Goal: Task Accomplishment & Management: Manage account settings

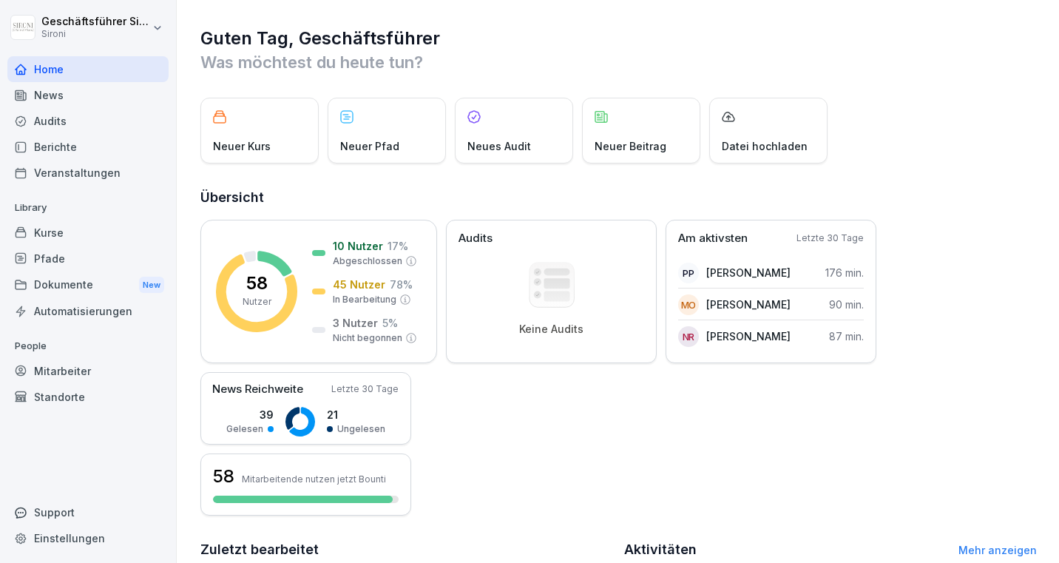
scroll to position [340, 0]
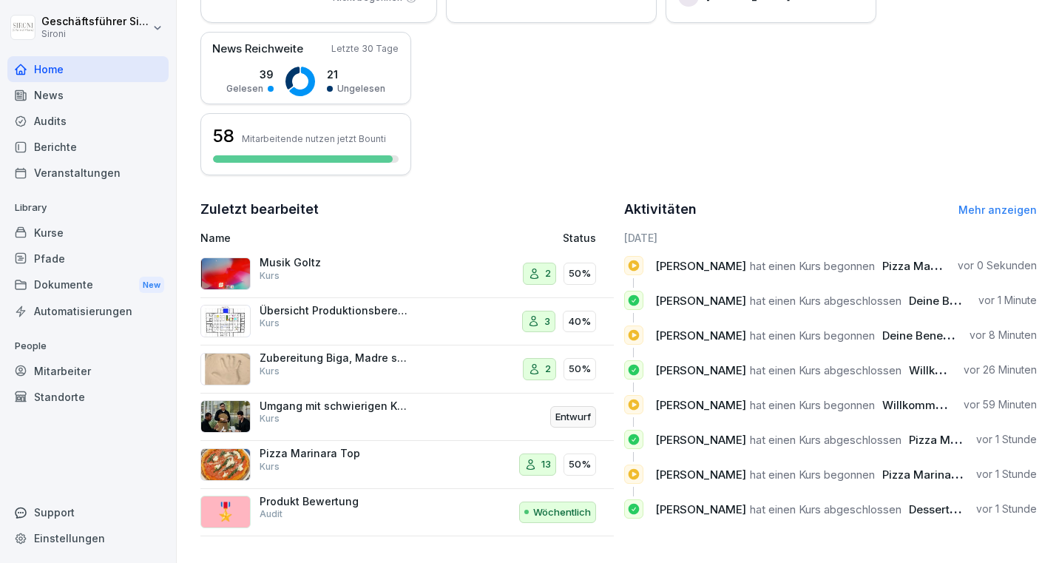
click at [58, 236] on div "Kurse" at bounding box center [87, 233] width 161 height 26
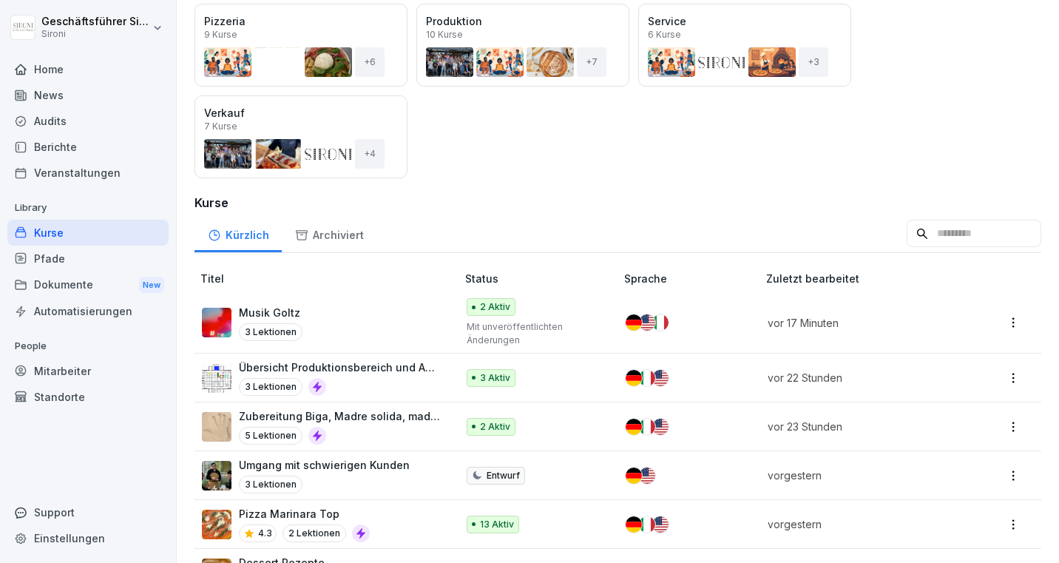
scroll to position [247, 0]
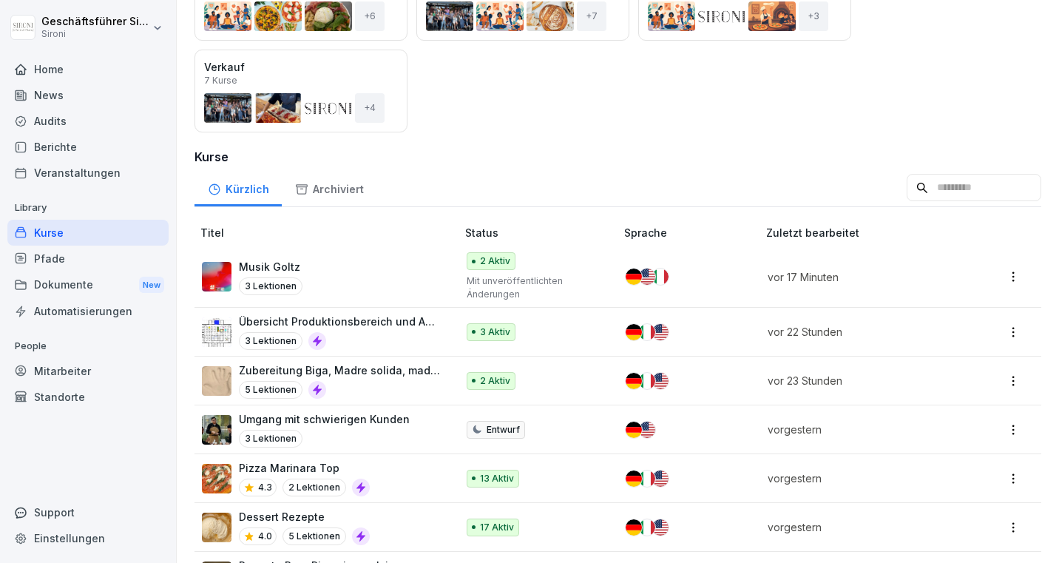
click at [955, 194] on input at bounding box center [974, 188] width 135 height 28
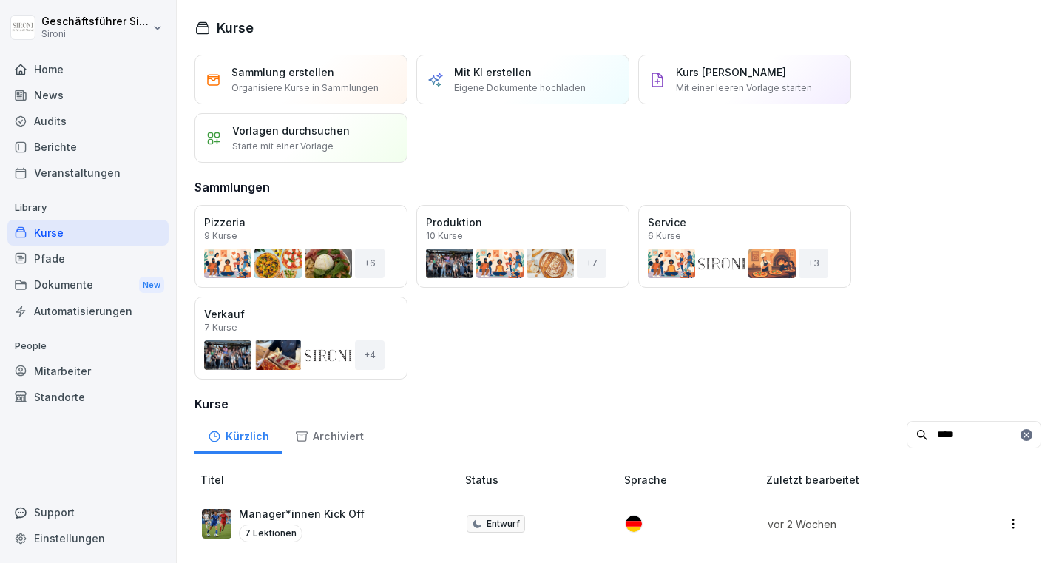
scroll to position [3, 0]
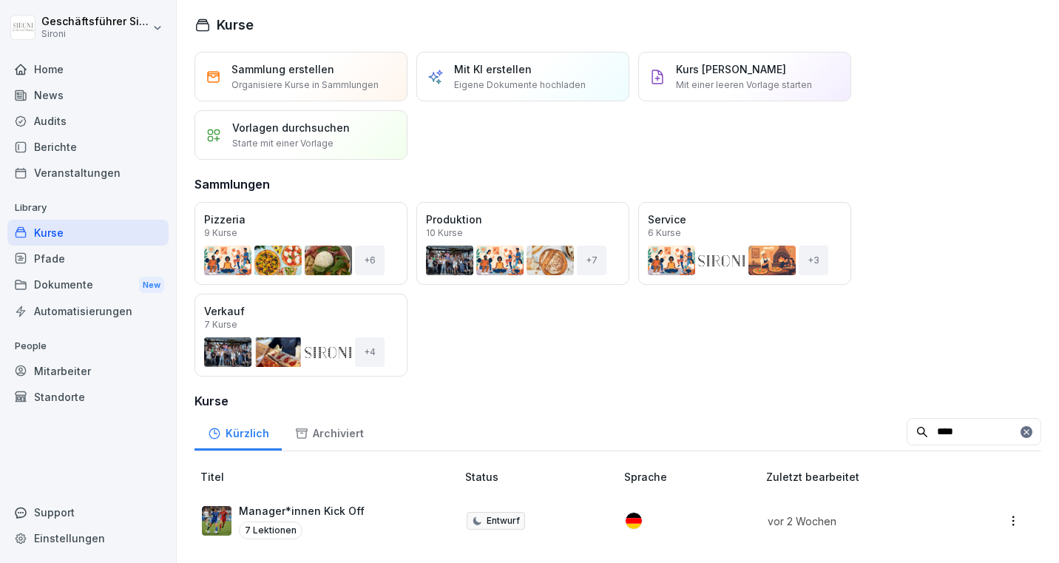
type input "****"
click at [329, 499] on td "Manager*innen Kick Off 7 Lektionen" at bounding box center [327, 520] width 265 height 61
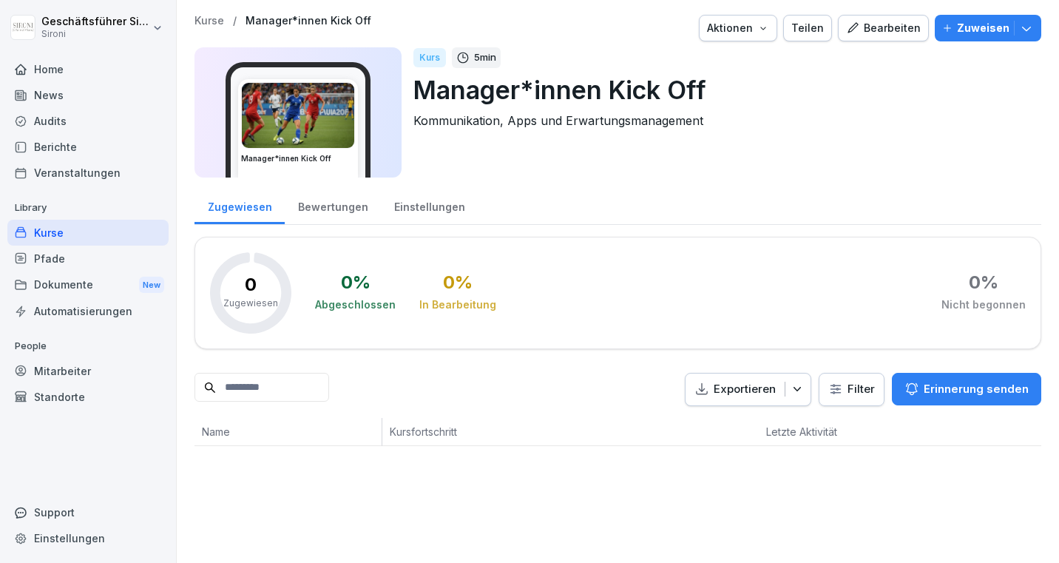
click at [898, 24] on div "Bearbeiten" at bounding box center [883, 28] width 75 height 16
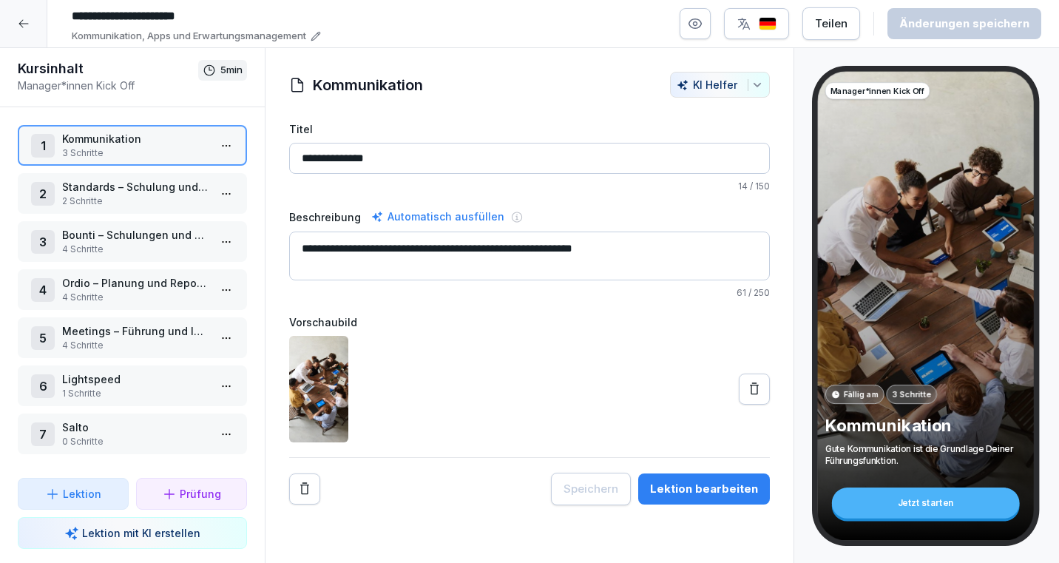
click at [155, 189] on p "Standards – Schulung und Umsetzung" at bounding box center [135, 187] width 146 height 16
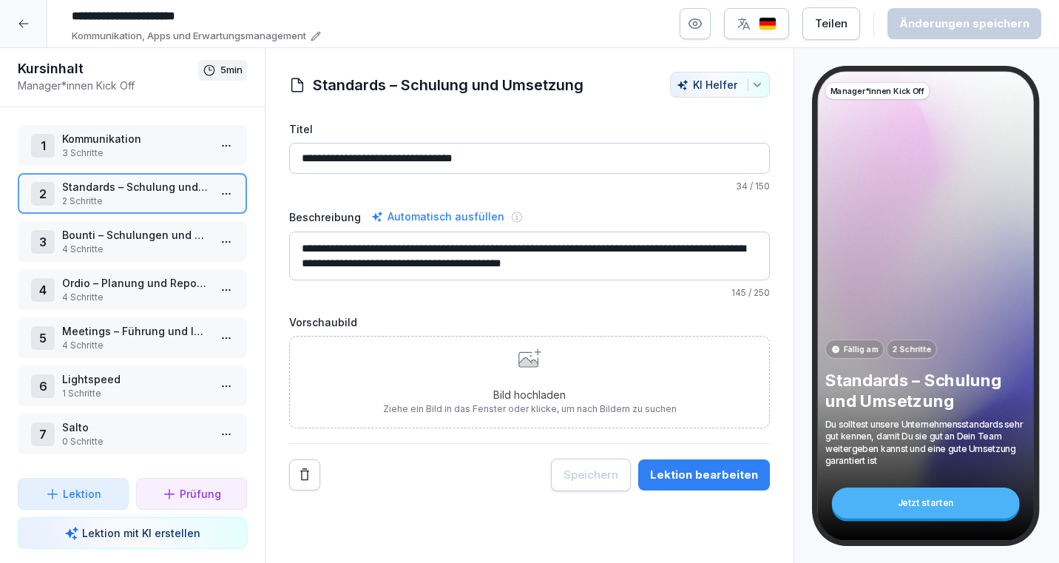
click at [131, 229] on p "Bounti – Schulungen und Überblick über Wissenstand" at bounding box center [135, 235] width 146 height 16
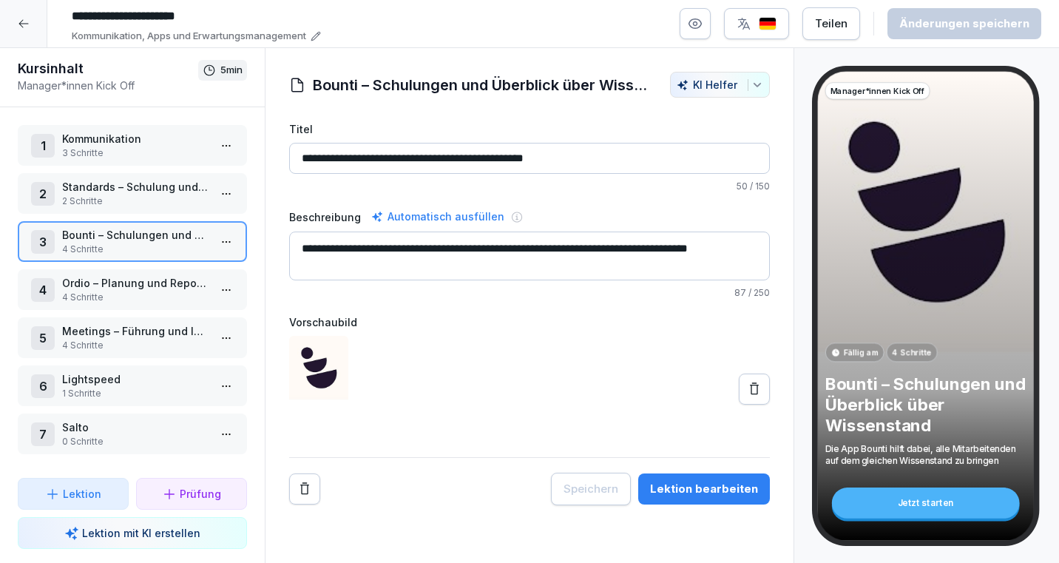
click at [111, 268] on div "1 Kommunikation 3 Schritte 2 Standards – Schulung und Umsetzung 2 Schritte 3 Bo…" at bounding box center [132, 292] width 265 height 371
click at [89, 332] on p "Meetings – Führung und Information" at bounding box center [135, 331] width 146 height 16
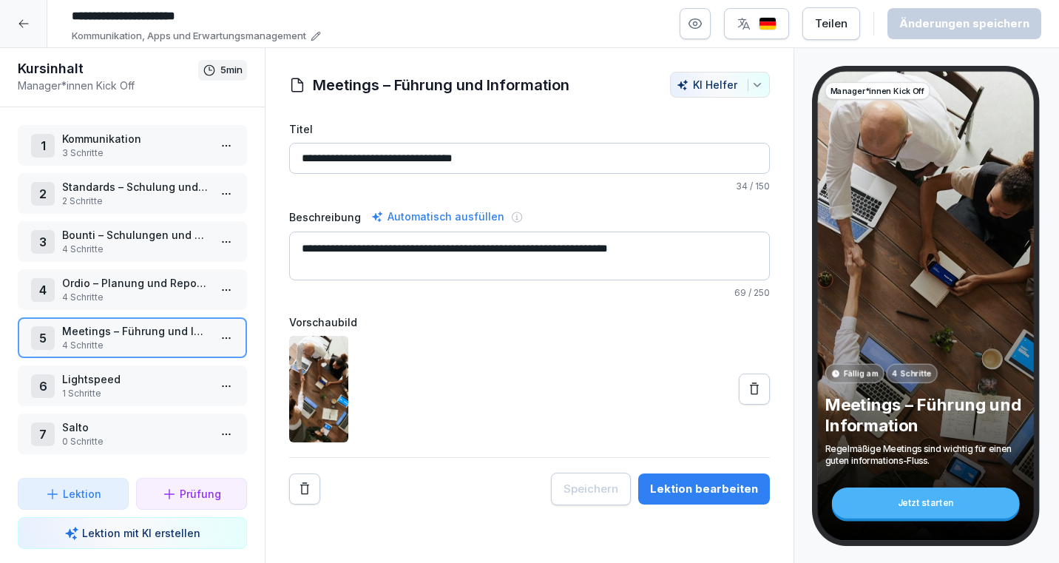
click at [133, 376] on p "Lightspeed" at bounding box center [135, 379] width 146 height 16
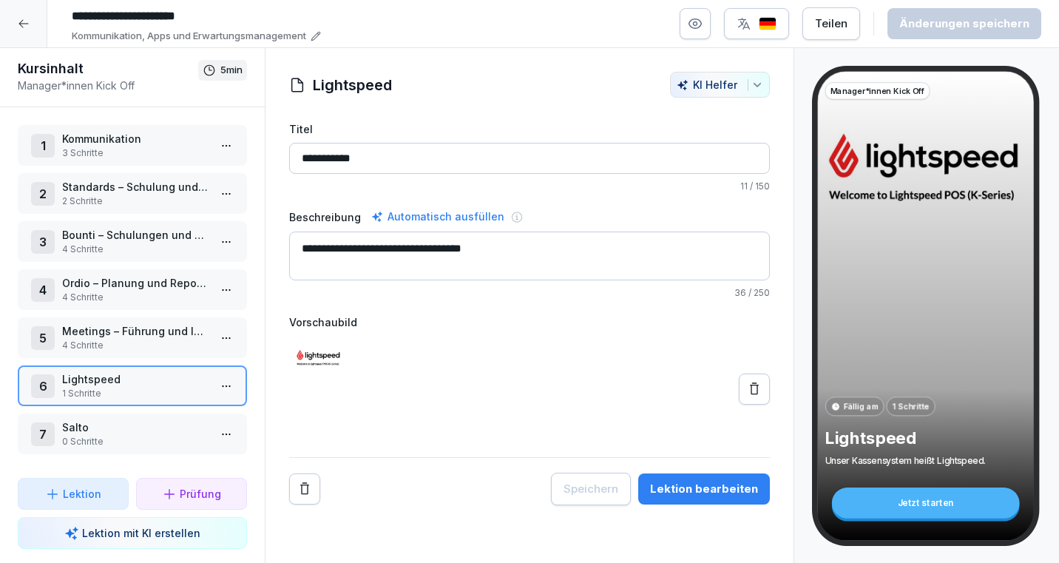
click at [109, 425] on p "Salto" at bounding box center [135, 427] width 146 height 16
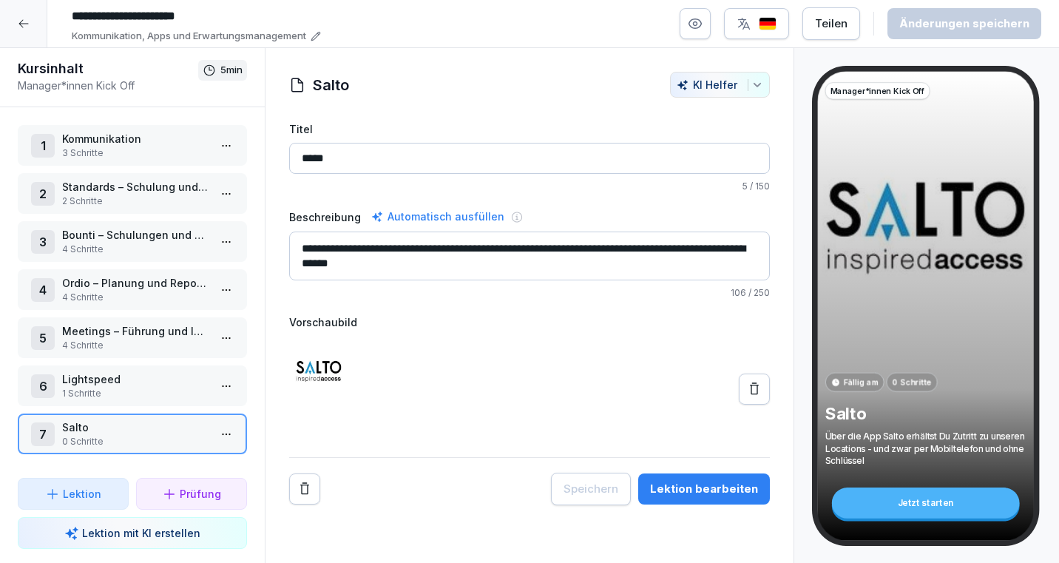
click at [22, 22] on icon at bounding box center [24, 24] width 12 height 12
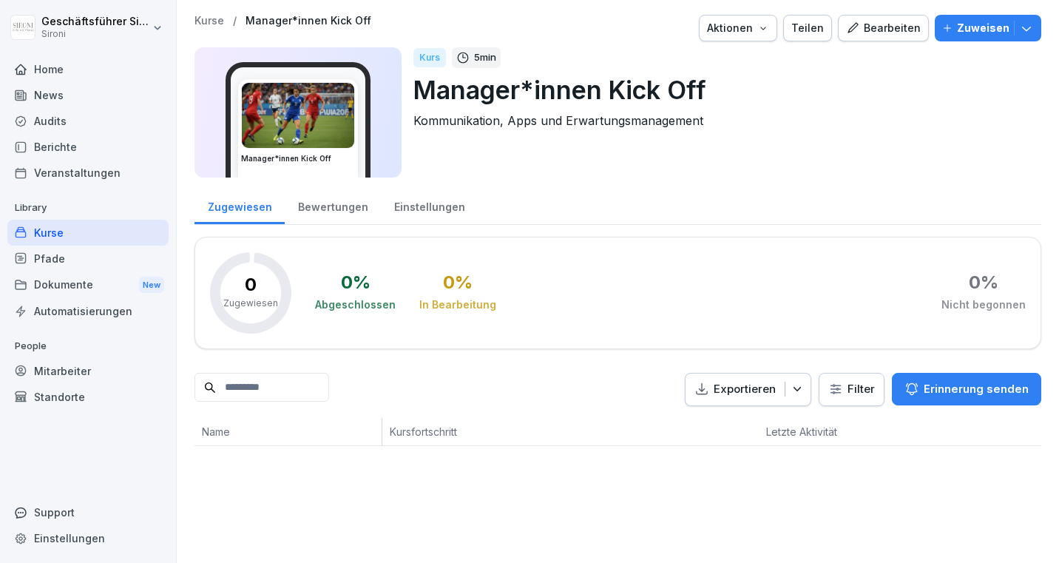
click at [40, 261] on div "Pfade" at bounding box center [87, 259] width 161 height 26
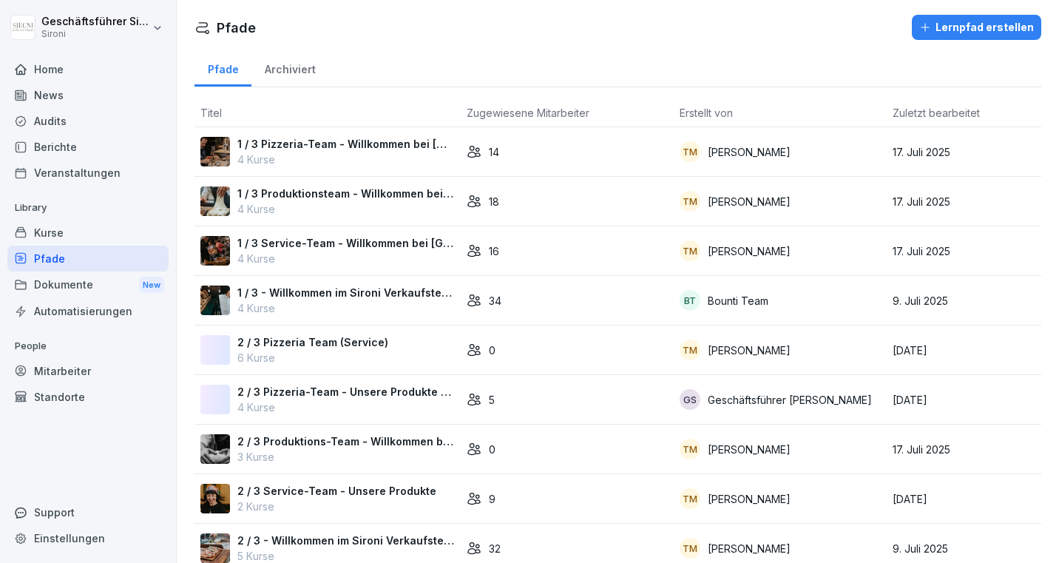
scroll to position [121, 0]
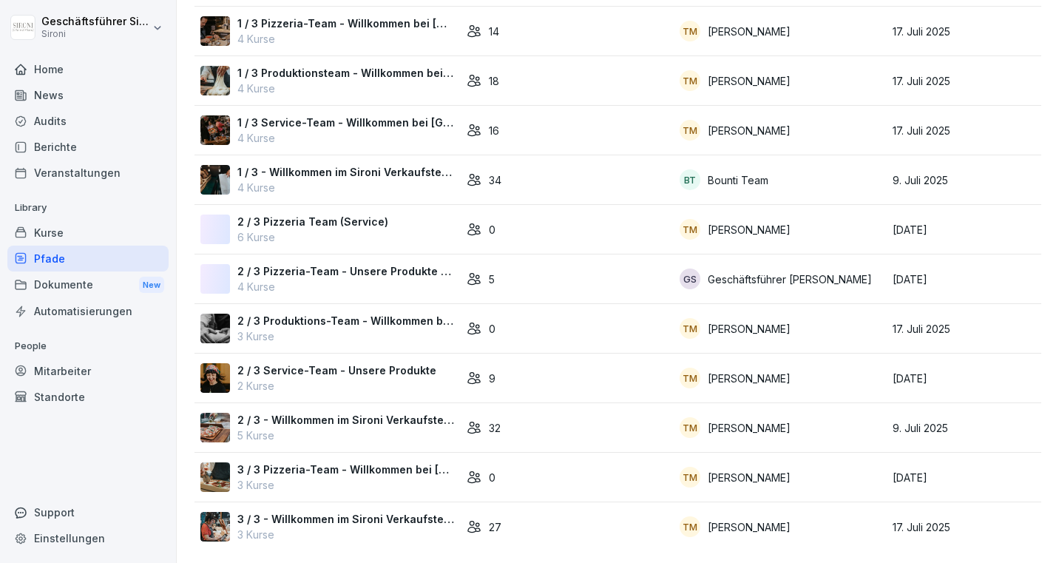
click at [308, 520] on p "3 / 3 - Willkommen im Sironi Verkaufsteam" at bounding box center [345, 519] width 217 height 16
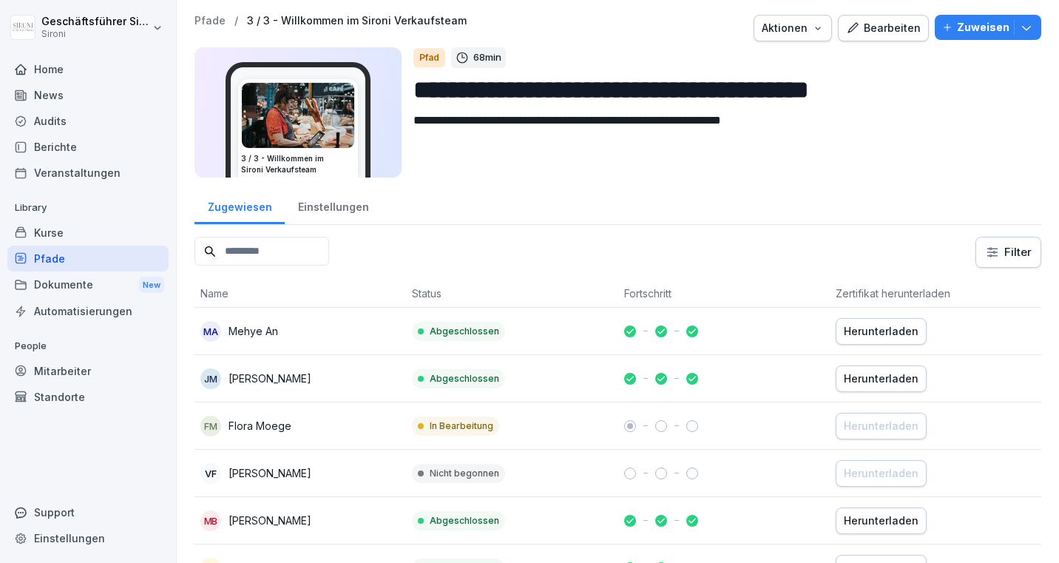
click at [870, 30] on div "Bearbeiten" at bounding box center [883, 28] width 75 height 16
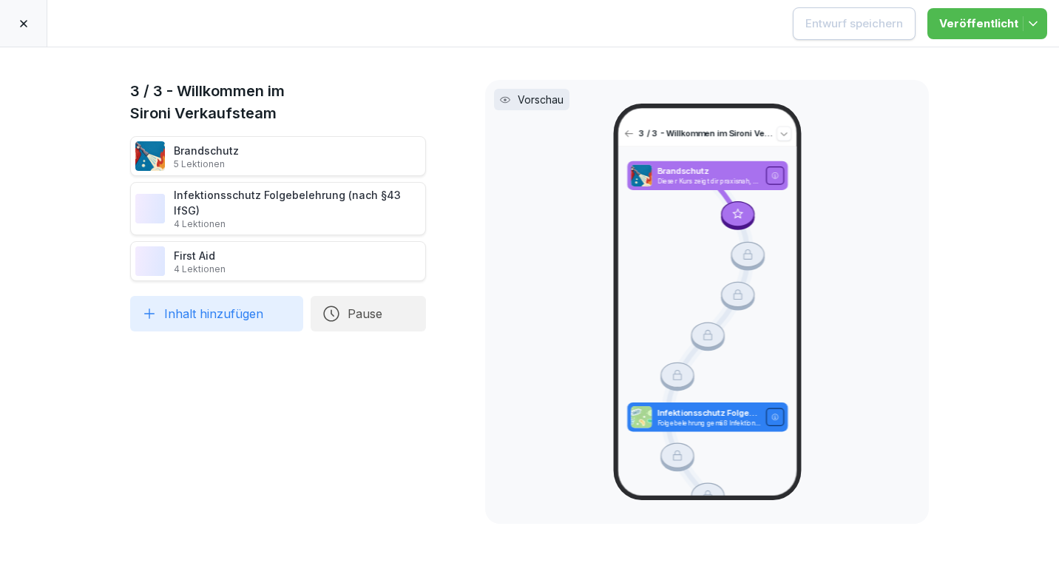
click at [23, 23] on icon at bounding box center [23, 23] width 7 height 7
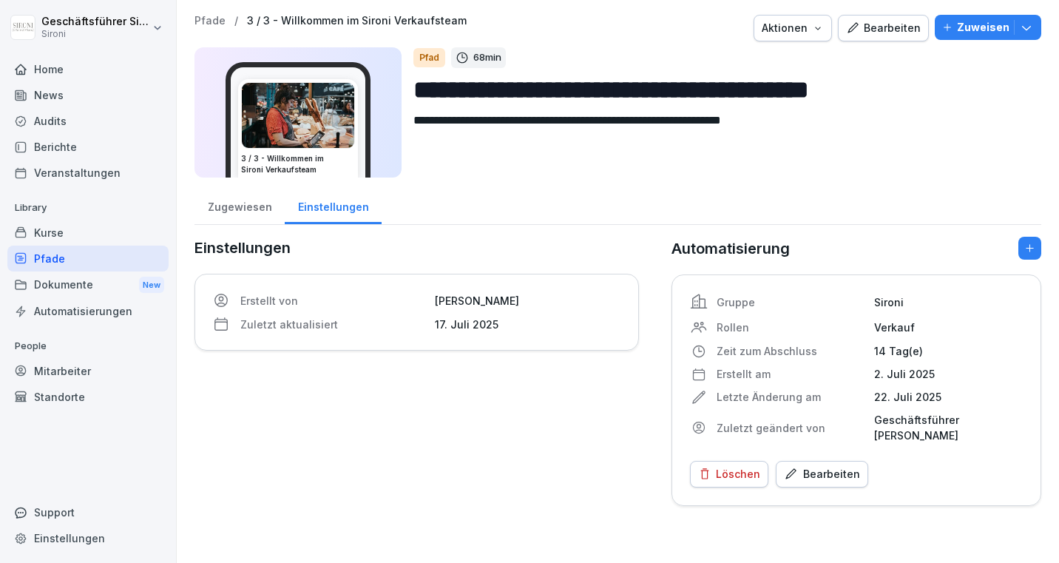
click at [1031, 21] on icon "button" at bounding box center [1026, 27] width 15 height 15
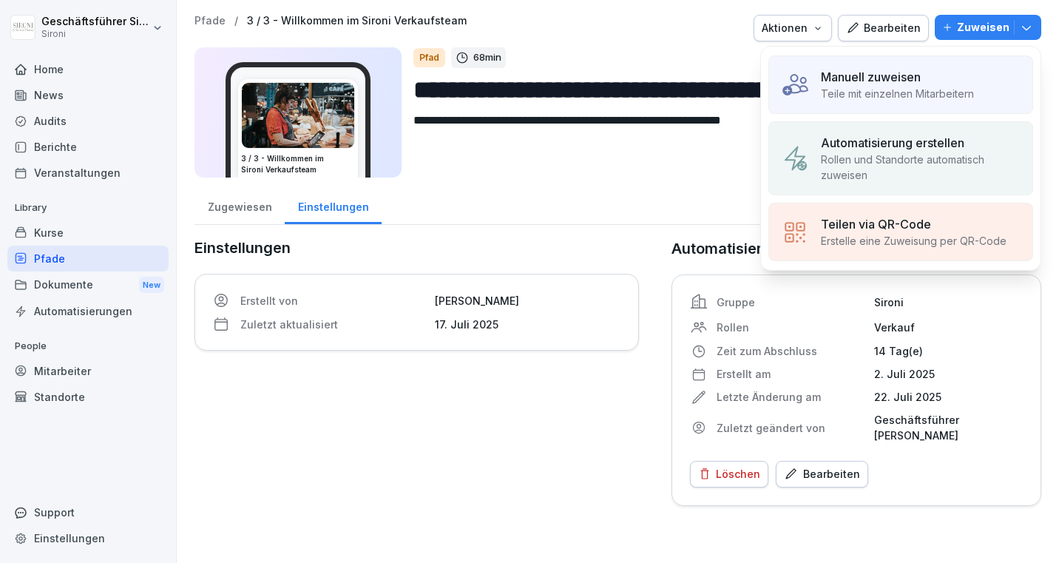
click at [912, 174] on p "Rollen und Standorte automatisch zuweisen" at bounding box center [921, 167] width 200 height 31
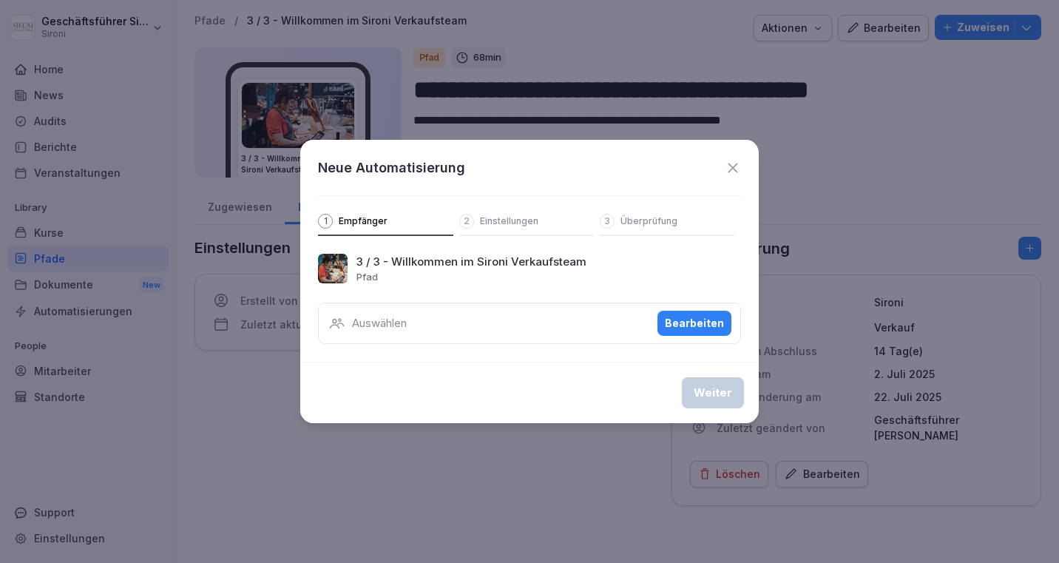
click at [700, 325] on div "Bearbeiten" at bounding box center [694, 323] width 59 height 16
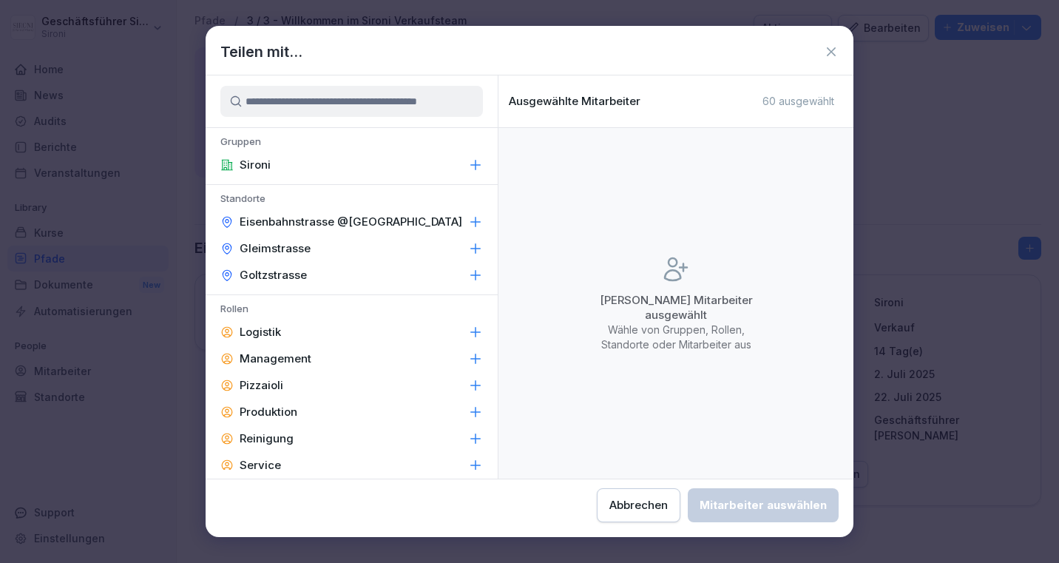
click at [473, 165] on icon at bounding box center [476, 165] width 10 height 10
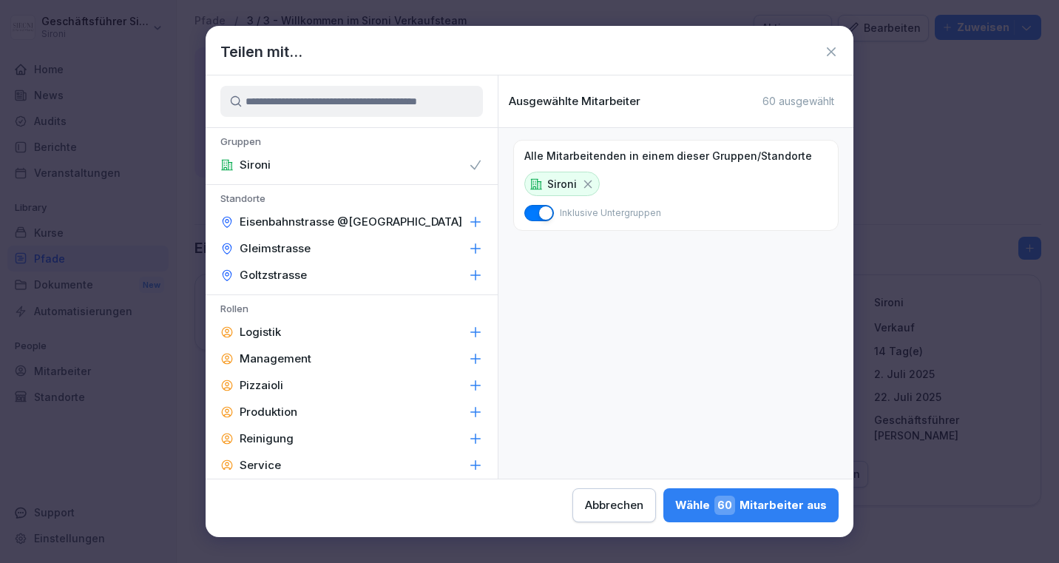
click at [831, 47] on icon at bounding box center [831, 51] width 15 height 15
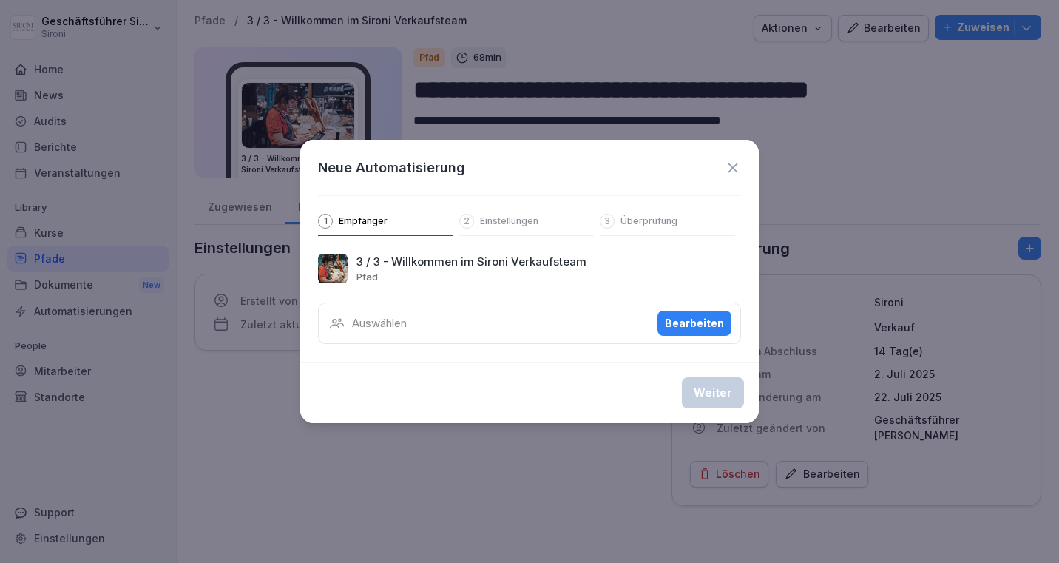
click at [728, 168] on icon at bounding box center [733, 168] width 16 height 16
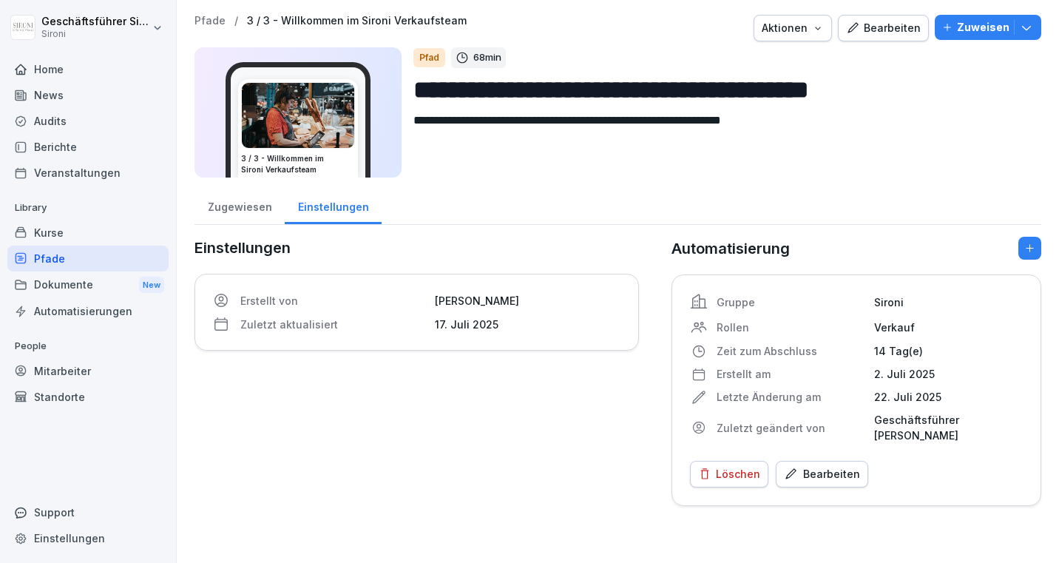
click at [58, 263] on div "Pfade" at bounding box center [87, 259] width 161 height 26
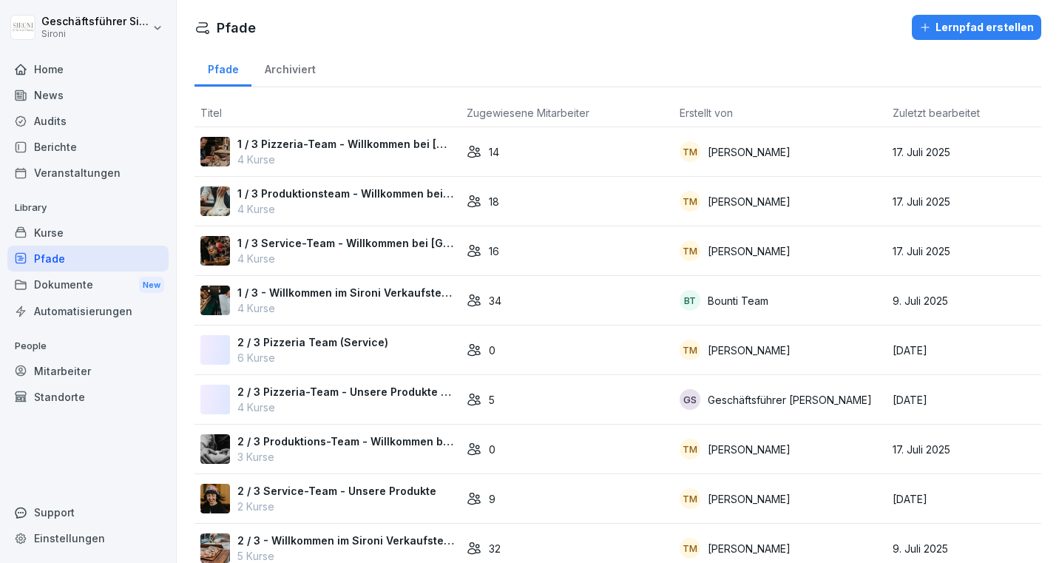
click at [66, 230] on div "Kurse" at bounding box center [87, 233] width 161 height 26
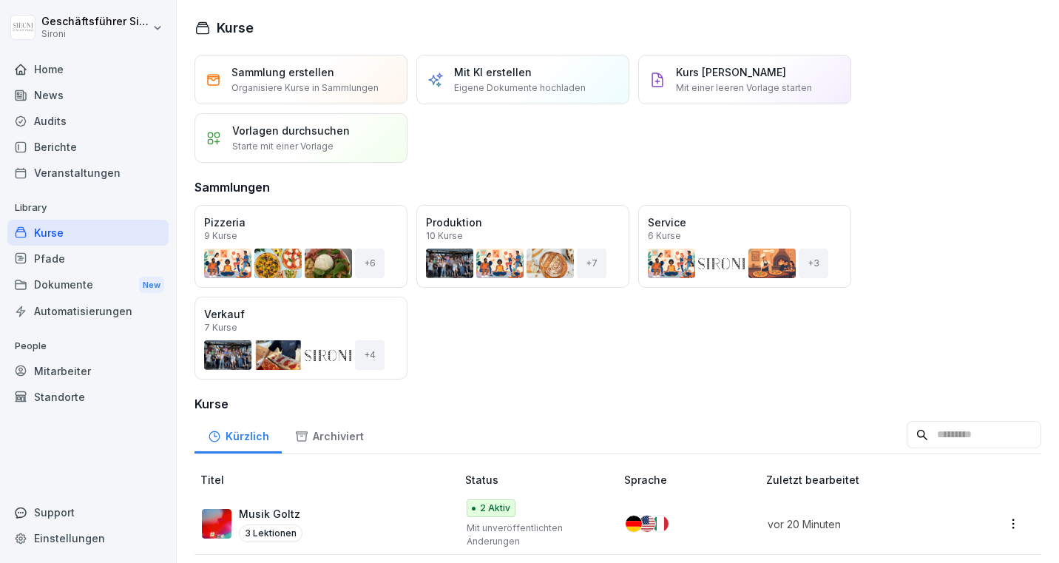
click at [953, 439] on input at bounding box center [974, 435] width 135 height 28
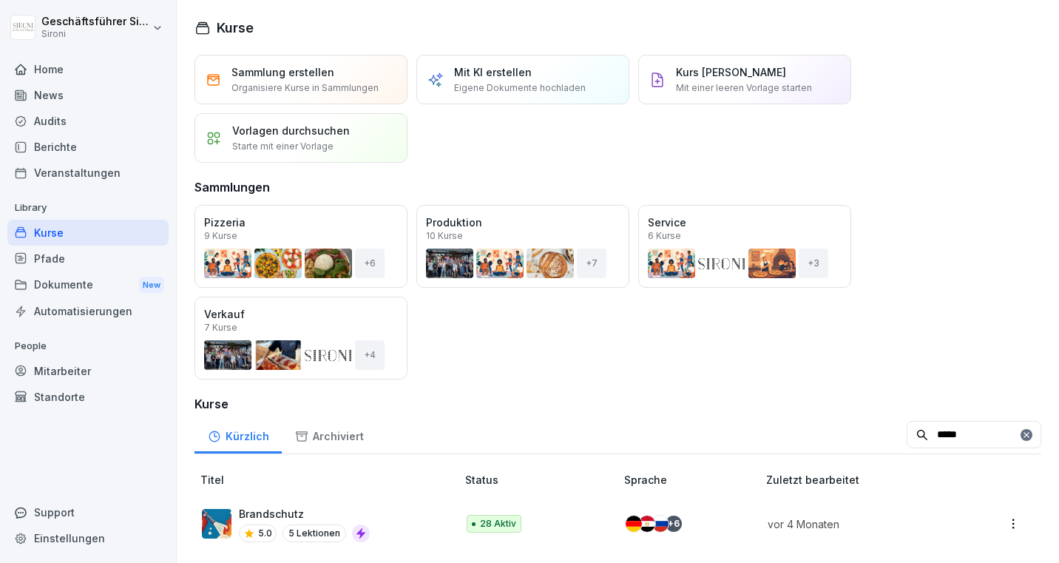
scroll to position [3, 0]
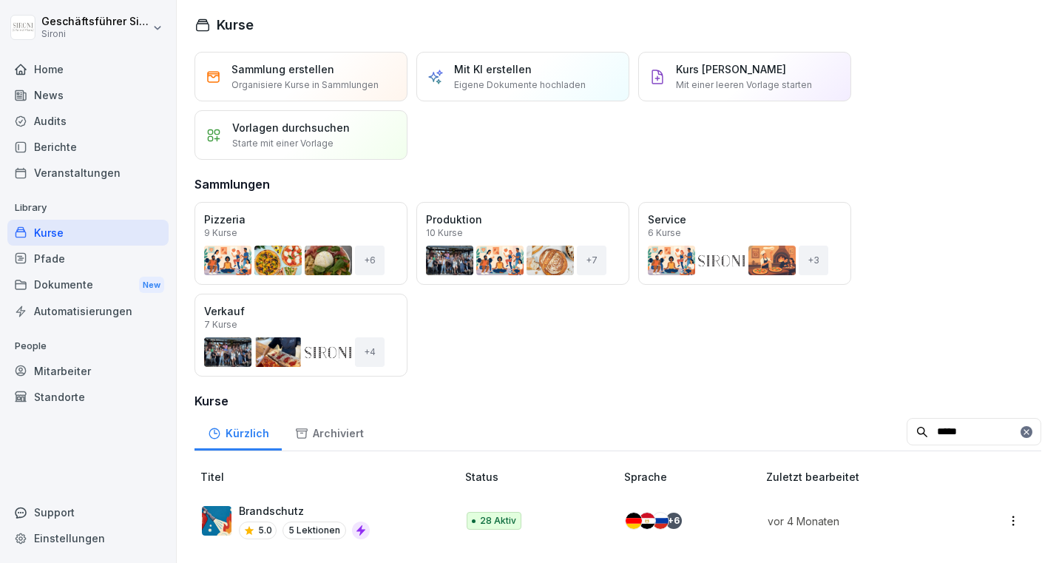
type input "*****"
click at [277, 510] on p "Brandschutz" at bounding box center [304, 511] width 131 height 16
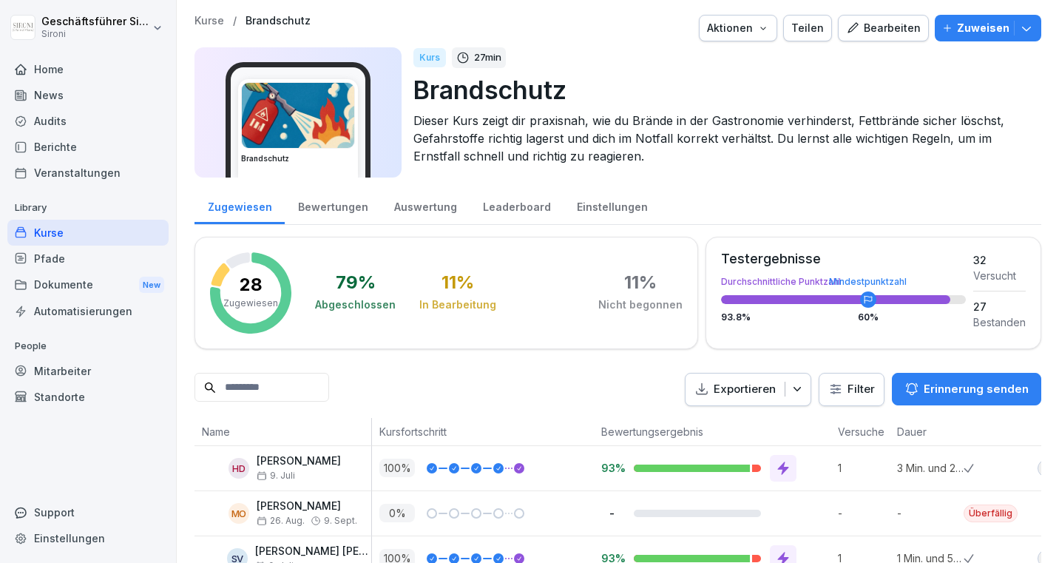
click at [54, 230] on div "Kurse" at bounding box center [87, 233] width 161 height 26
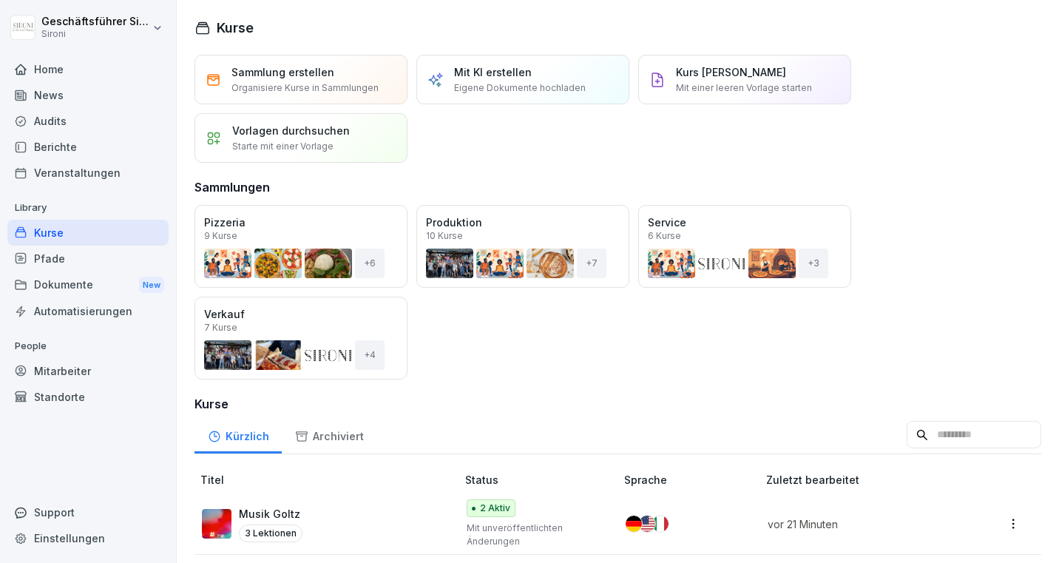
click at [954, 433] on input at bounding box center [974, 435] width 135 height 28
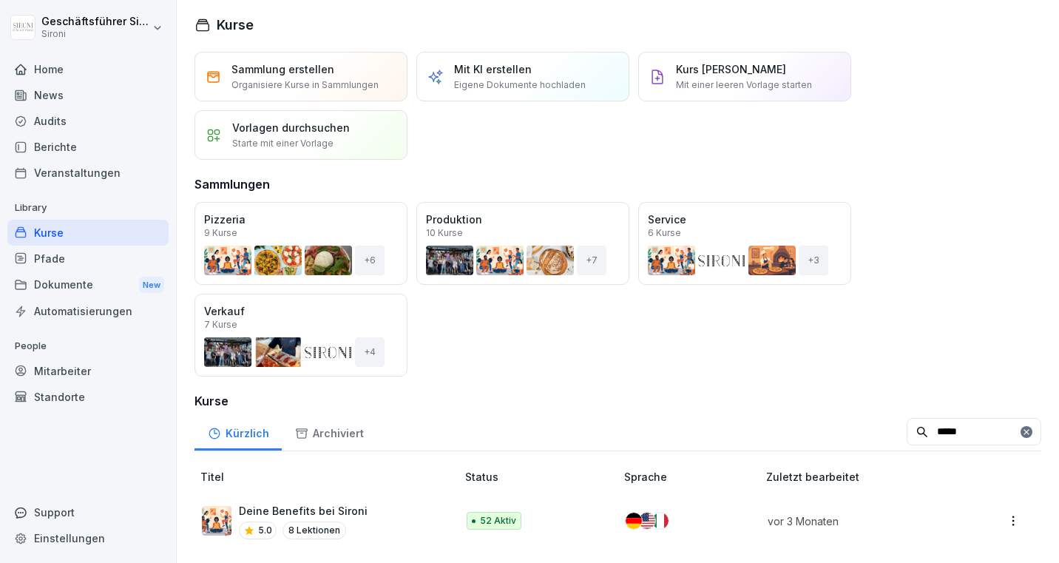
type input "*****"
click at [335, 501] on td "Deine Benefits bei Sironi 5.0 8 Lektionen" at bounding box center [327, 520] width 265 height 61
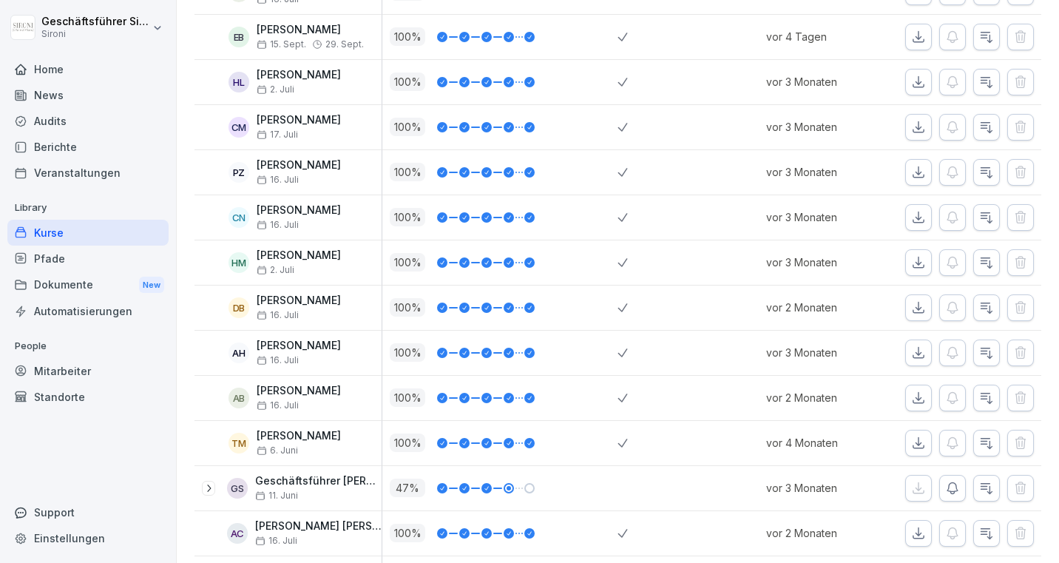
scroll to position [1430, 0]
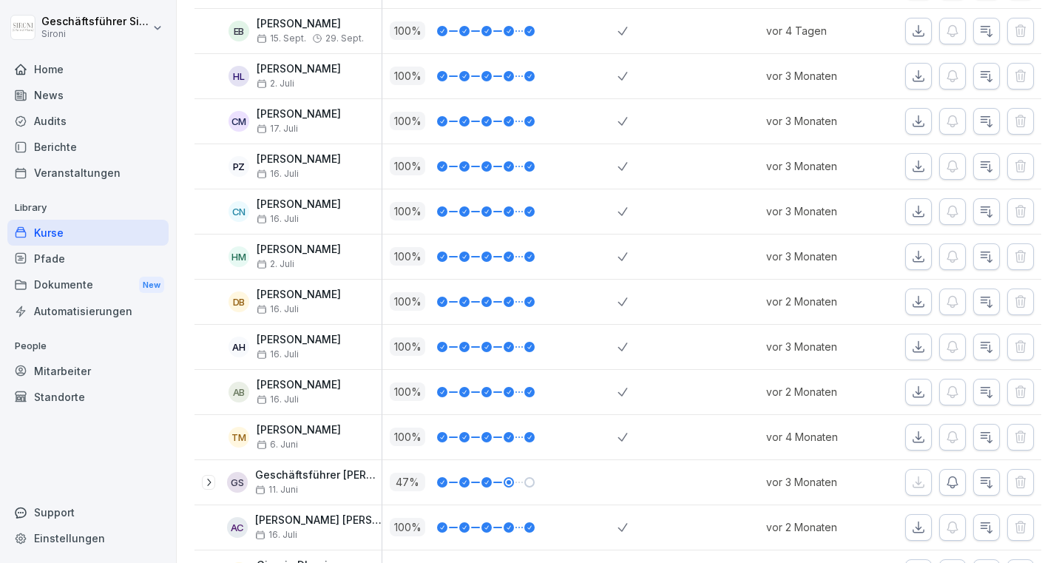
click at [212, 478] on icon at bounding box center [209, 482] width 12 height 12
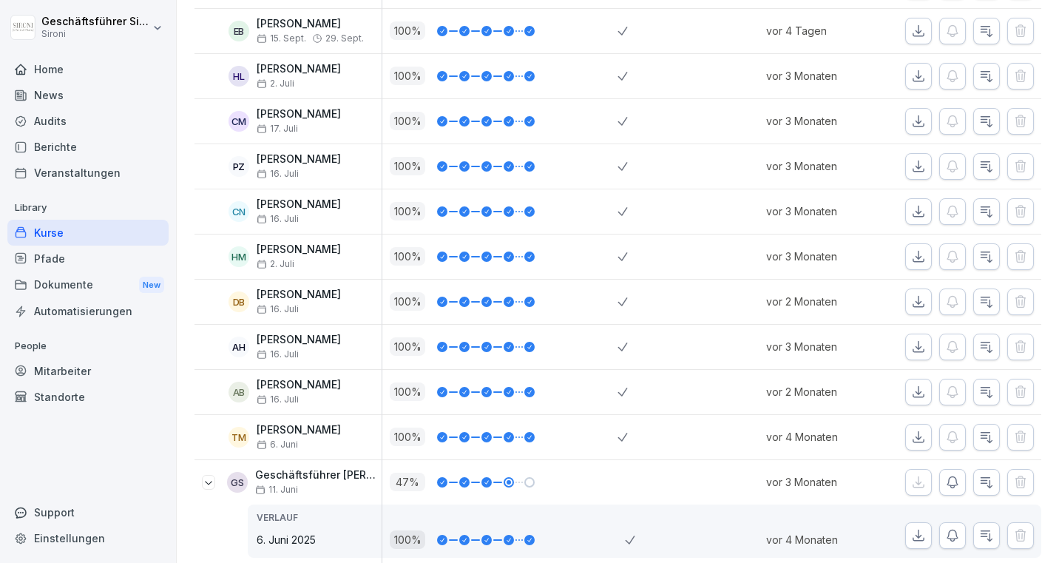
scroll to position [1591, 0]
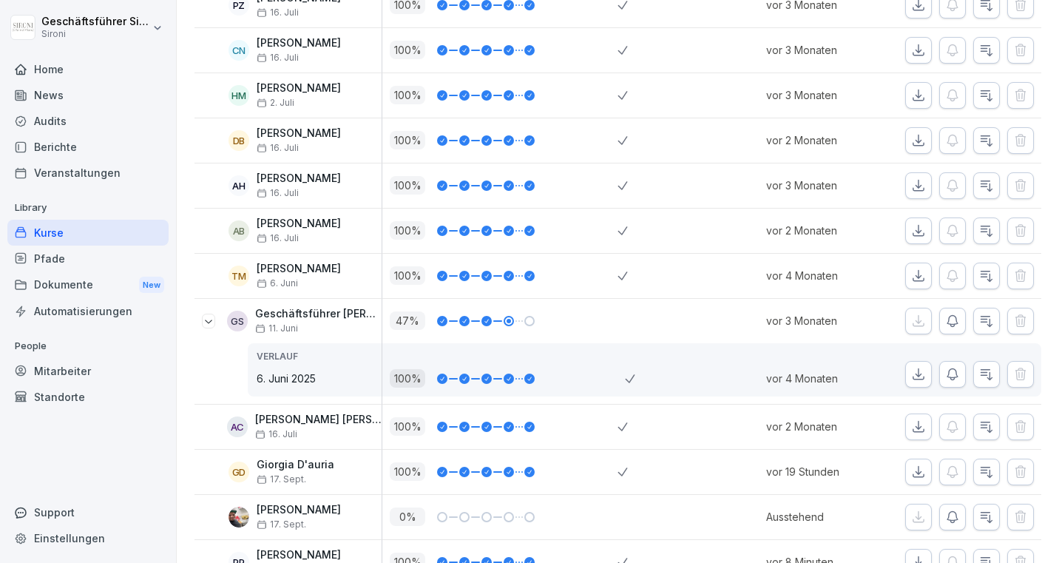
click at [207, 322] on icon at bounding box center [209, 321] width 12 height 12
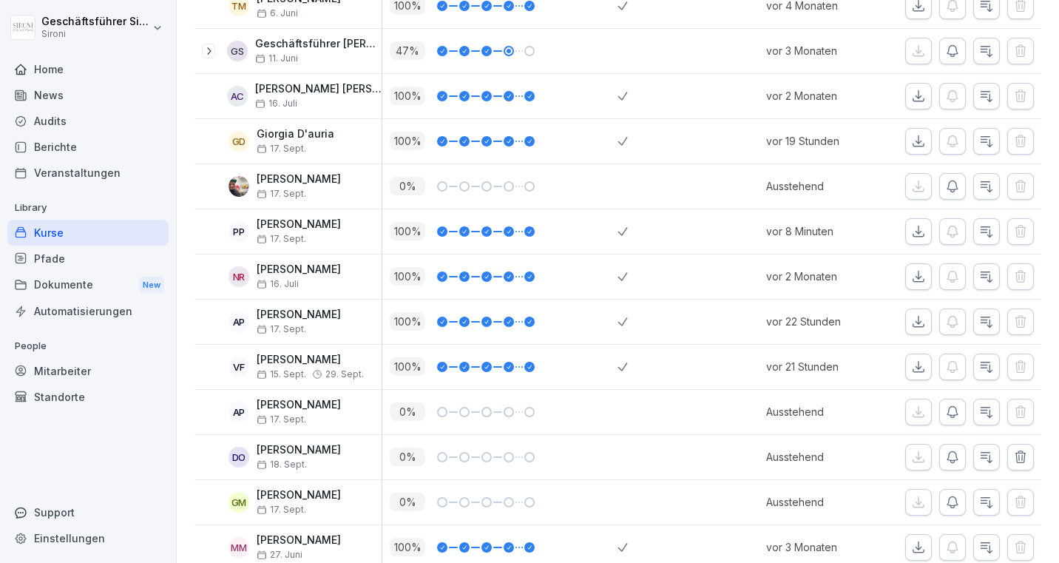
scroll to position [1688, 0]
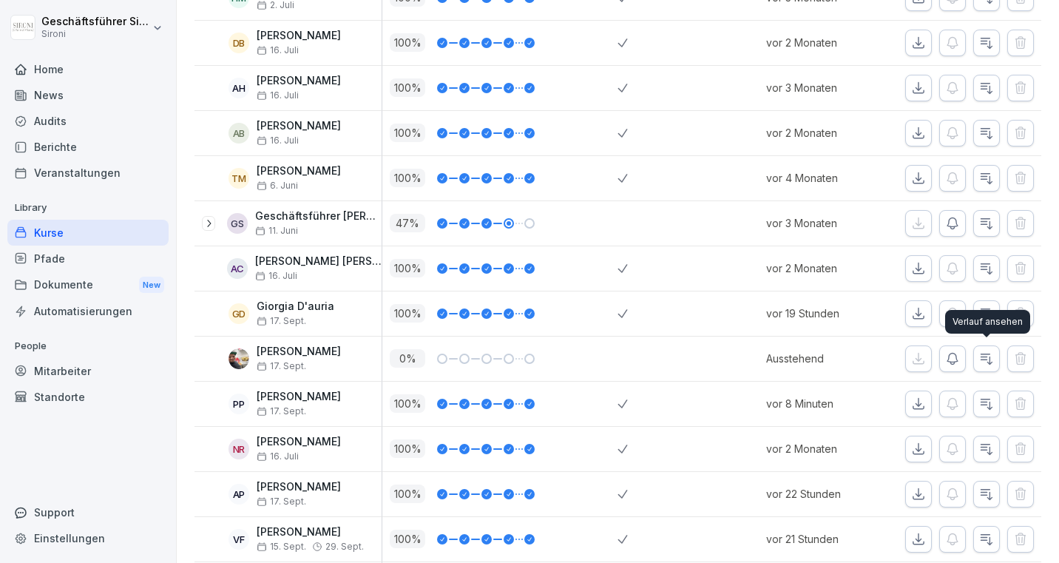
click at [981, 357] on icon "button" at bounding box center [986, 358] width 15 height 15
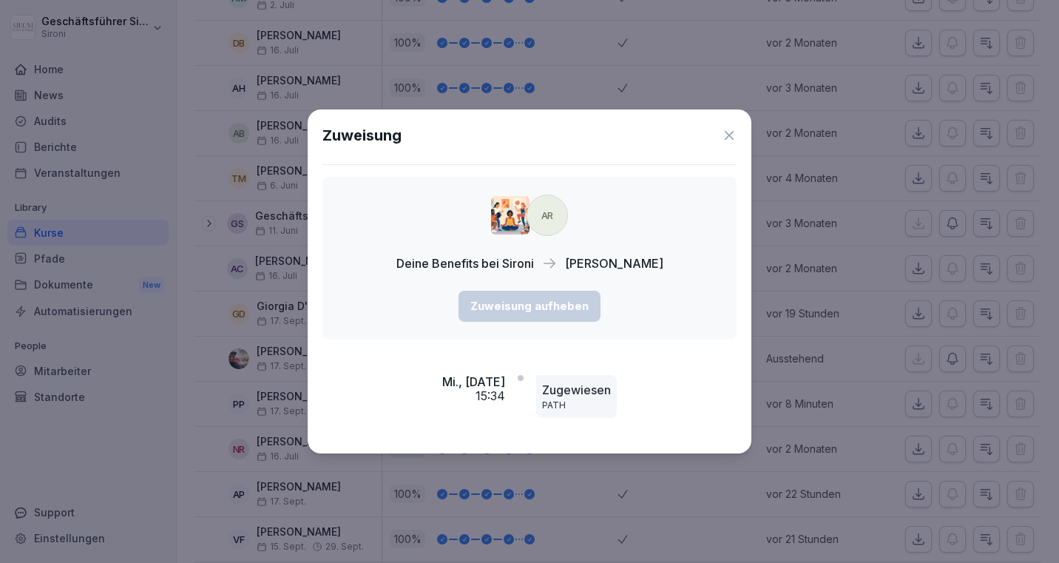
click at [733, 142] on icon at bounding box center [729, 135] width 15 height 15
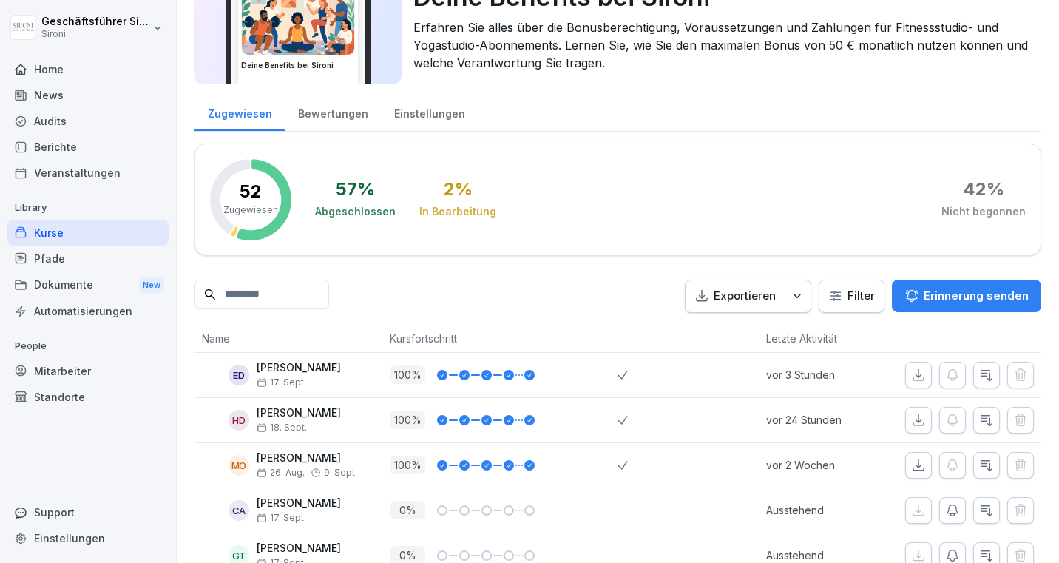
scroll to position [0, 0]
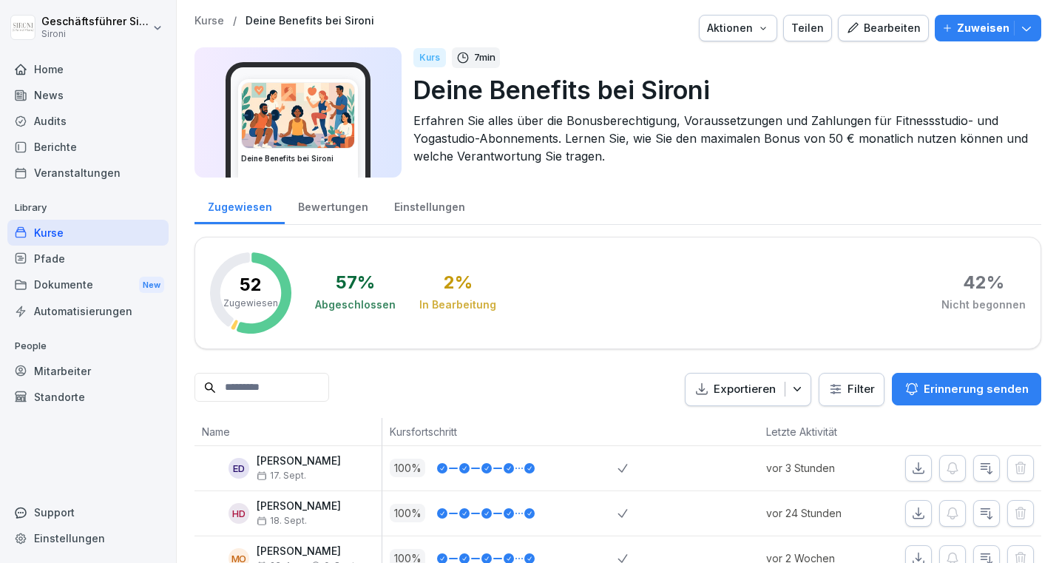
click at [42, 237] on div "Kurse" at bounding box center [87, 233] width 161 height 26
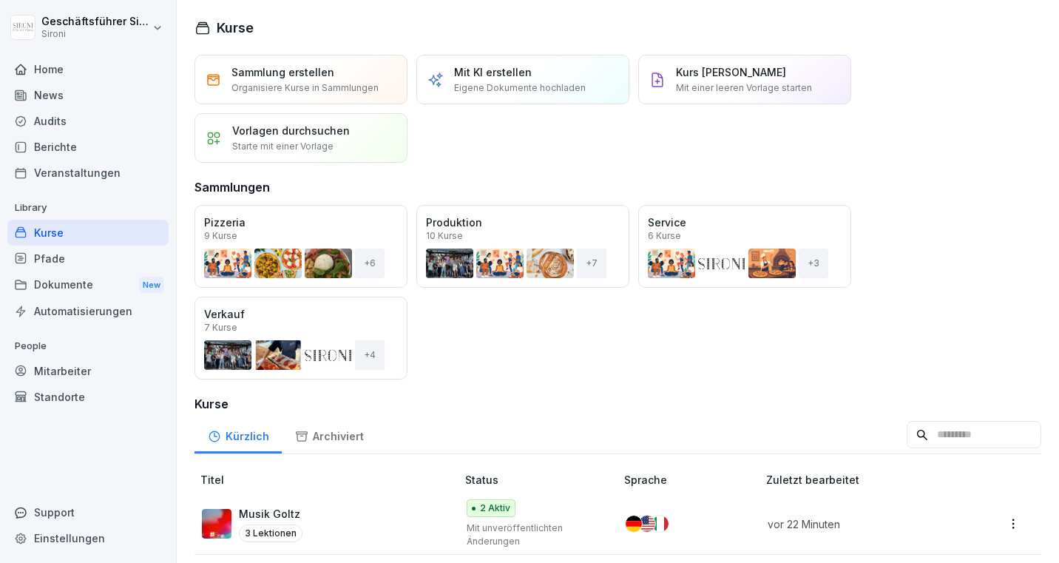
click at [982, 439] on input at bounding box center [974, 435] width 135 height 28
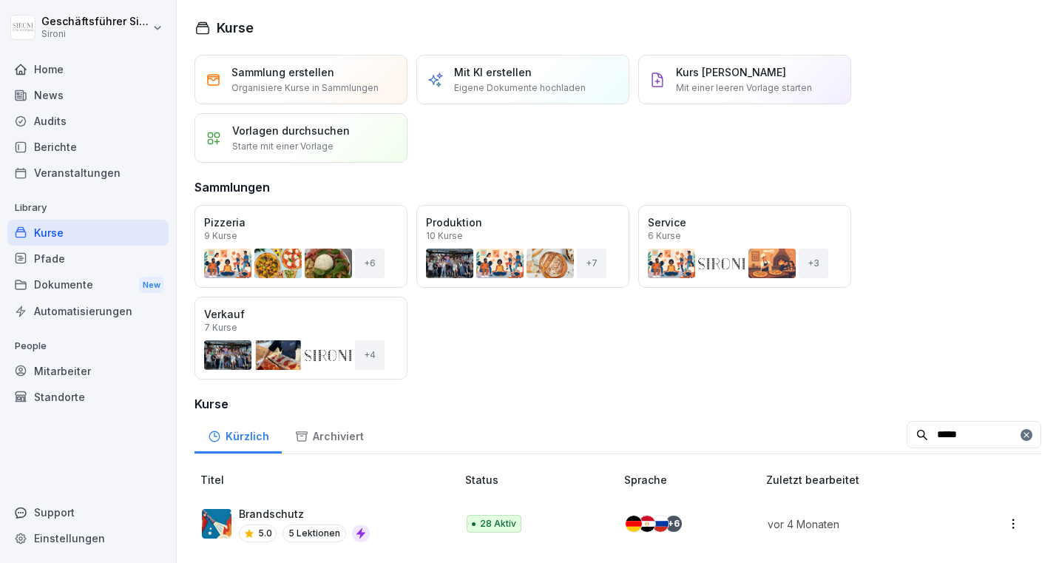
scroll to position [3, 0]
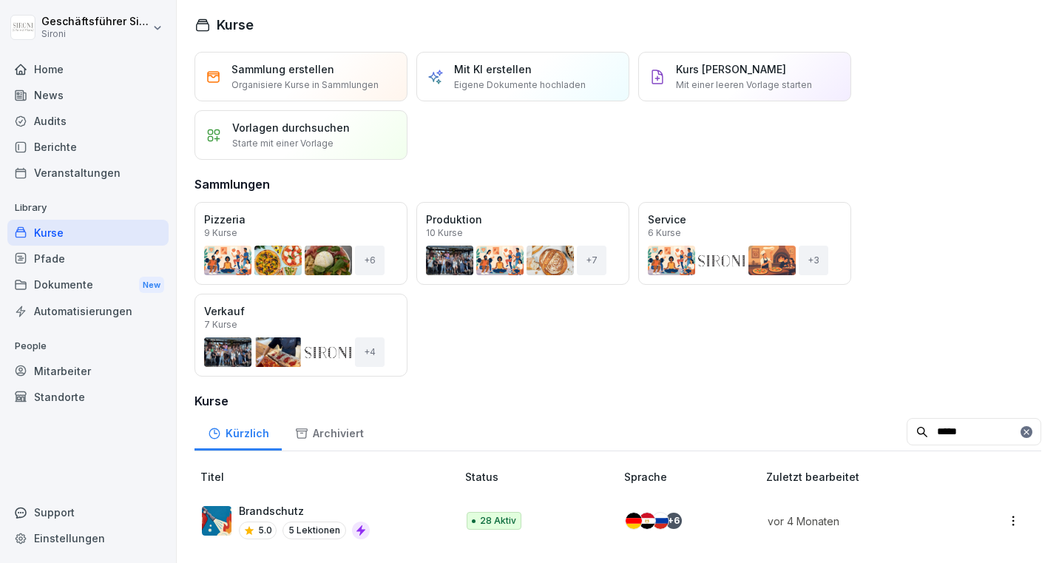
type input "*****"
click at [276, 510] on p "Brandschutz" at bounding box center [304, 511] width 131 height 16
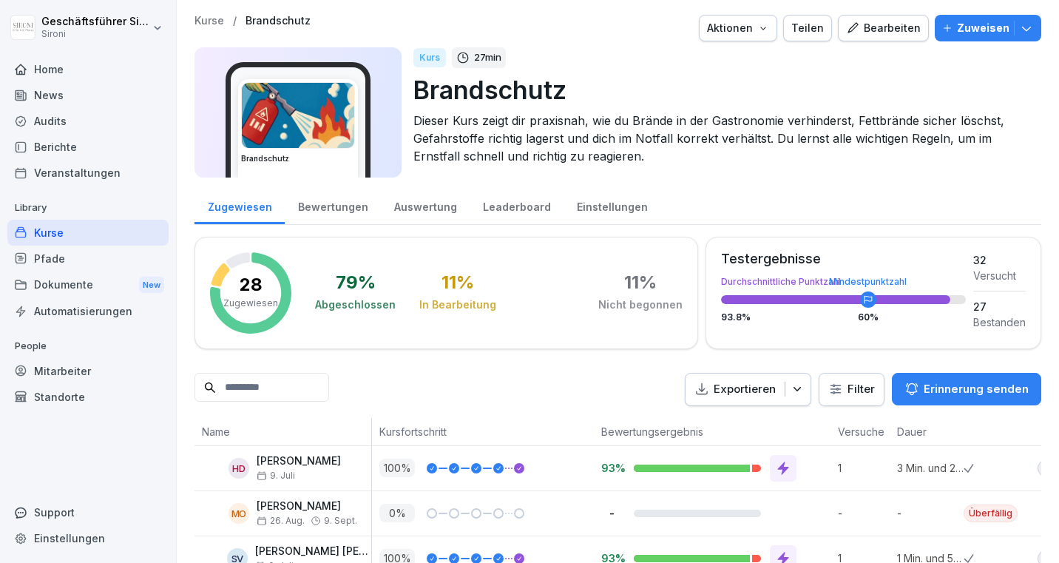
click at [32, 266] on div "Pfade" at bounding box center [87, 259] width 161 height 26
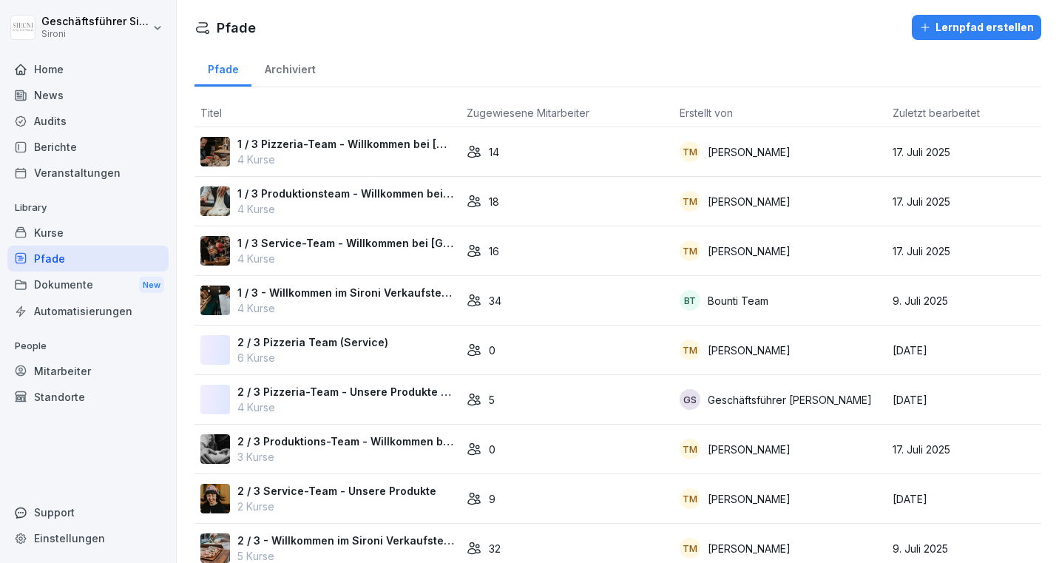
scroll to position [121, 0]
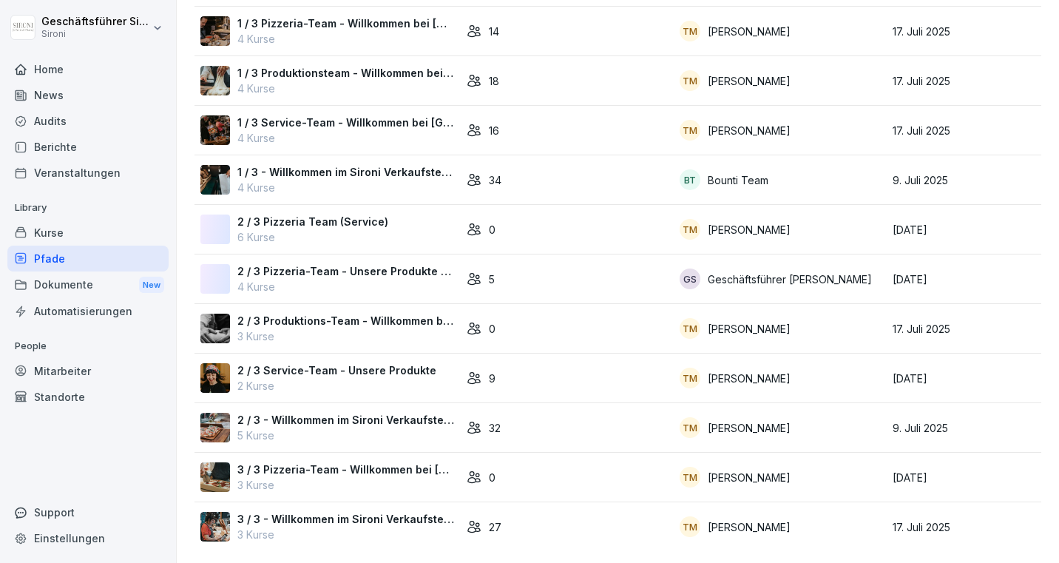
click at [402, 522] on p "3 / 3 - Willkommen im Sironi Verkaufsteam" at bounding box center [345, 519] width 217 height 16
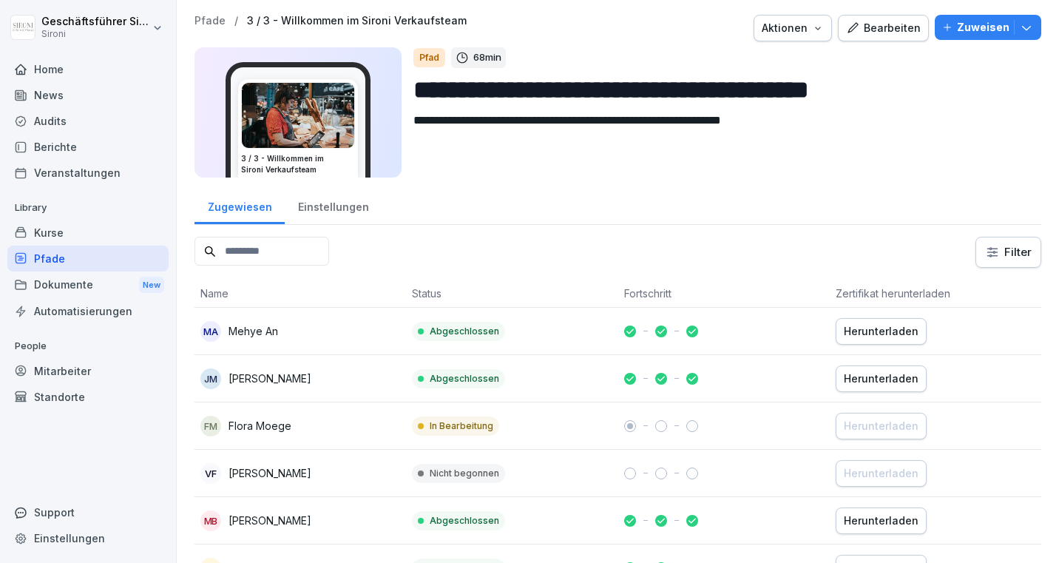
click at [883, 36] on button "Bearbeiten" at bounding box center [883, 28] width 91 height 27
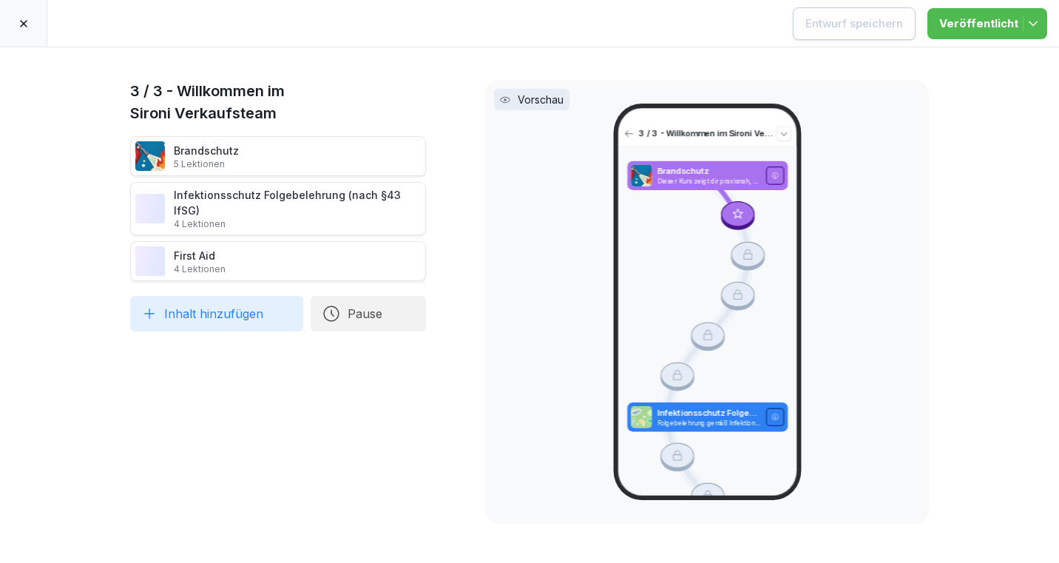
click at [27, 18] on icon at bounding box center [24, 24] width 12 height 12
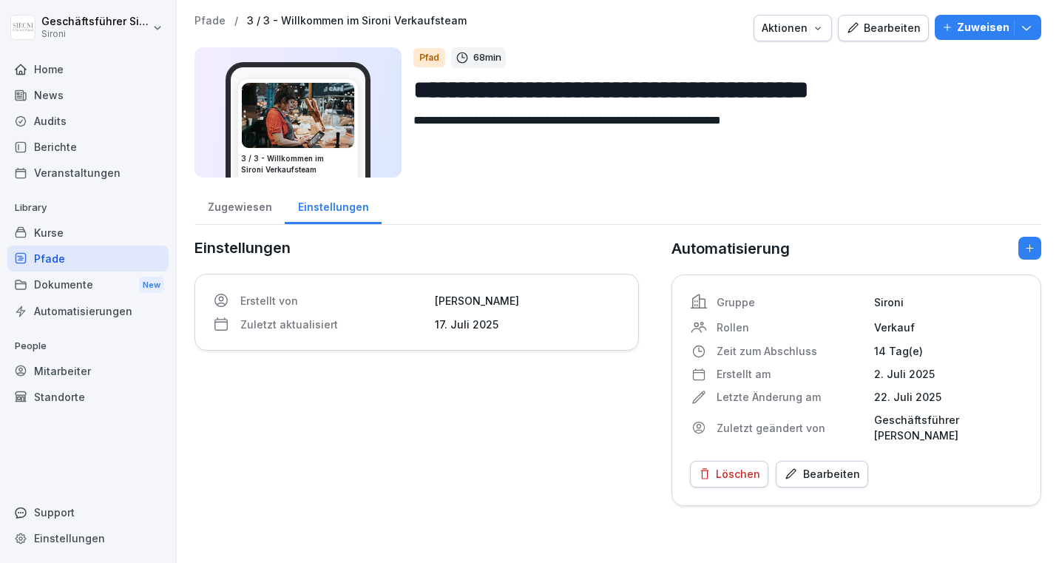
click at [467, 87] on input "**********" at bounding box center [721, 90] width 616 height 38
type input "**********"
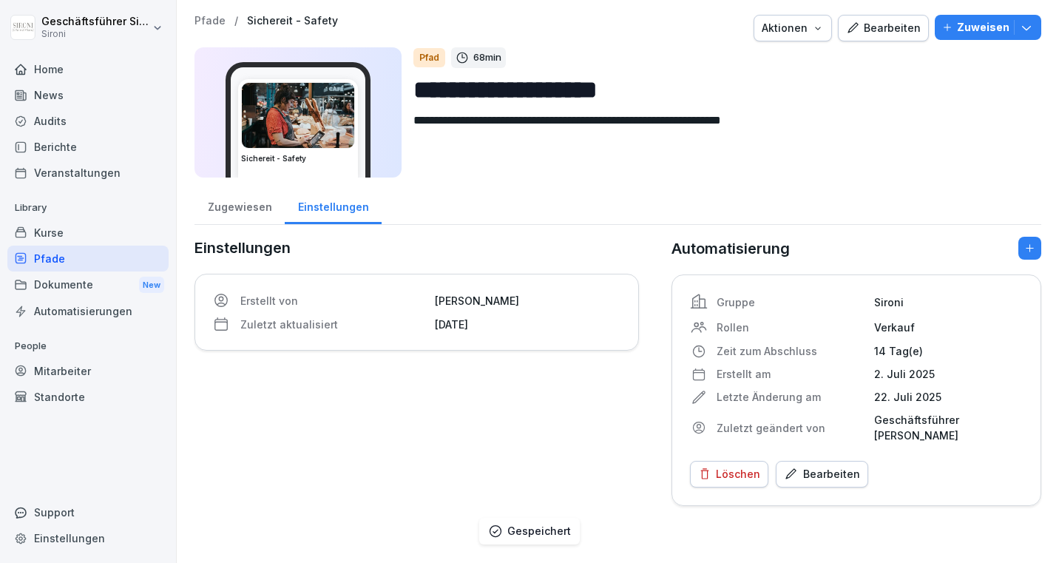
drag, startPoint x: 450, startPoint y: 122, endPoint x: 411, endPoint y: 122, distance: 39.2
type textarea "**********"
click at [329, 104] on img at bounding box center [298, 115] width 112 height 65
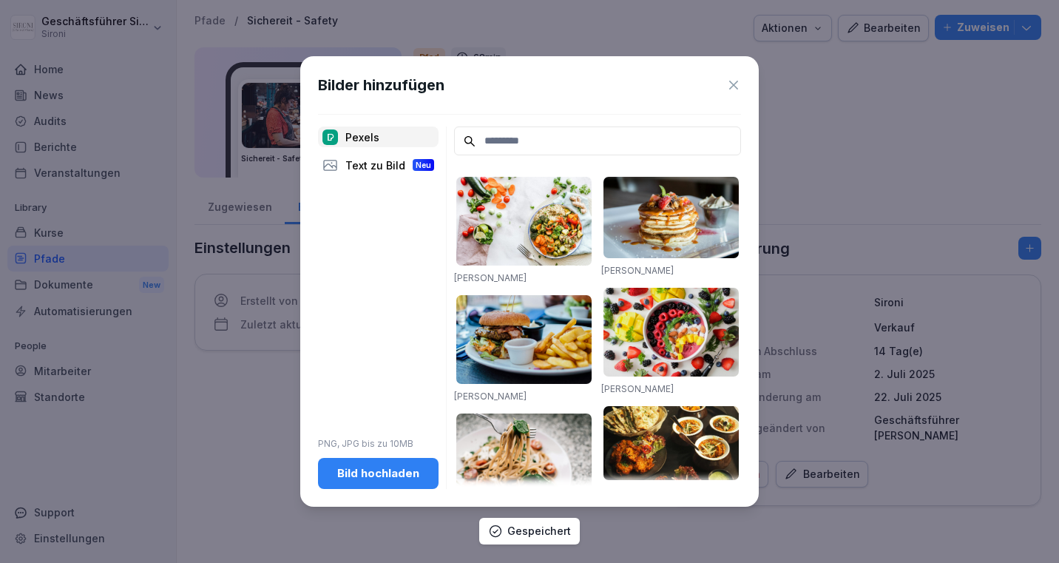
click at [400, 163] on div "Text zu Bild Neu" at bounding box center [378, 165] width 121 height 21
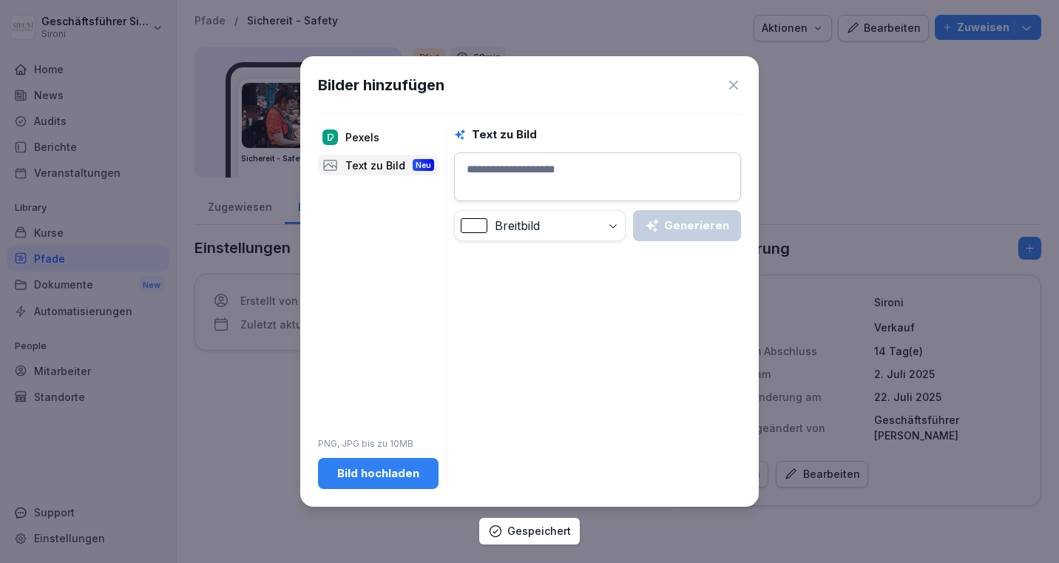
click at [550, 177] on textarea at bounding box center [597, 176] width 287 height 49
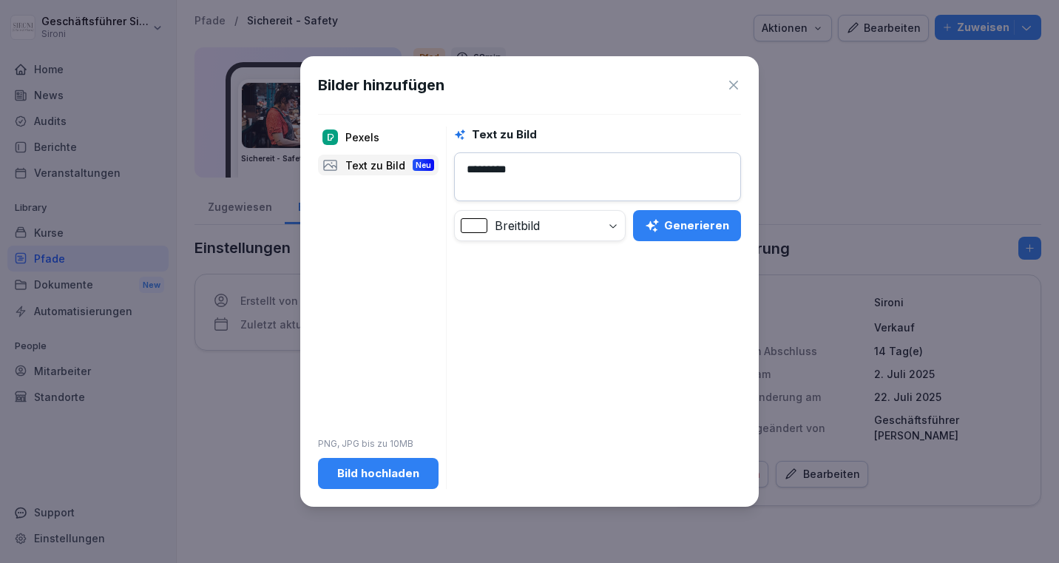
type textarea "*********"
click at [696, 228] on div "Generieren" at bounding box center [687, 225] width 84 height 16
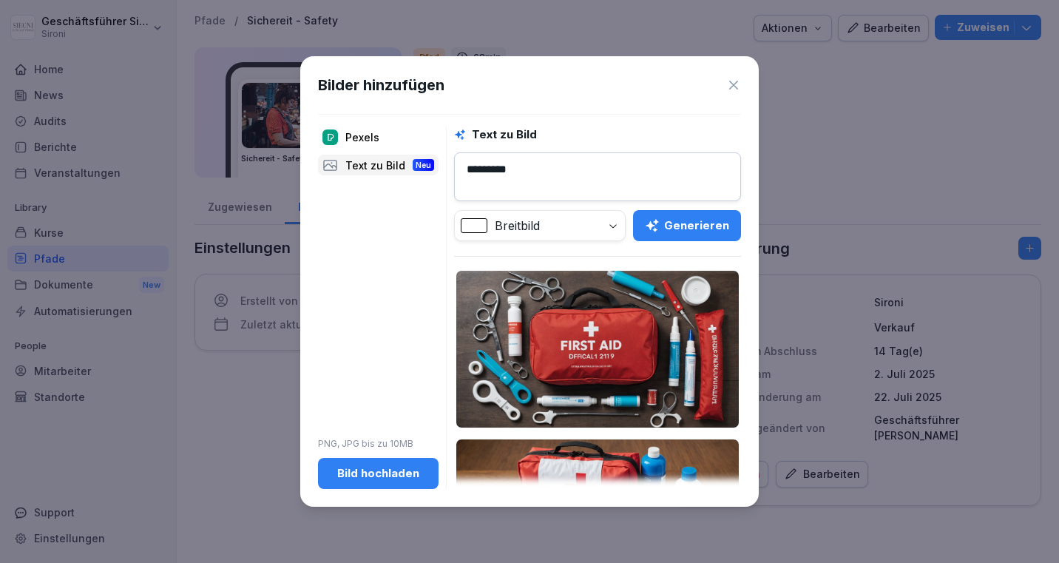
click at [597, 349] on img at bounding box center [597, 349] width 283 height 157
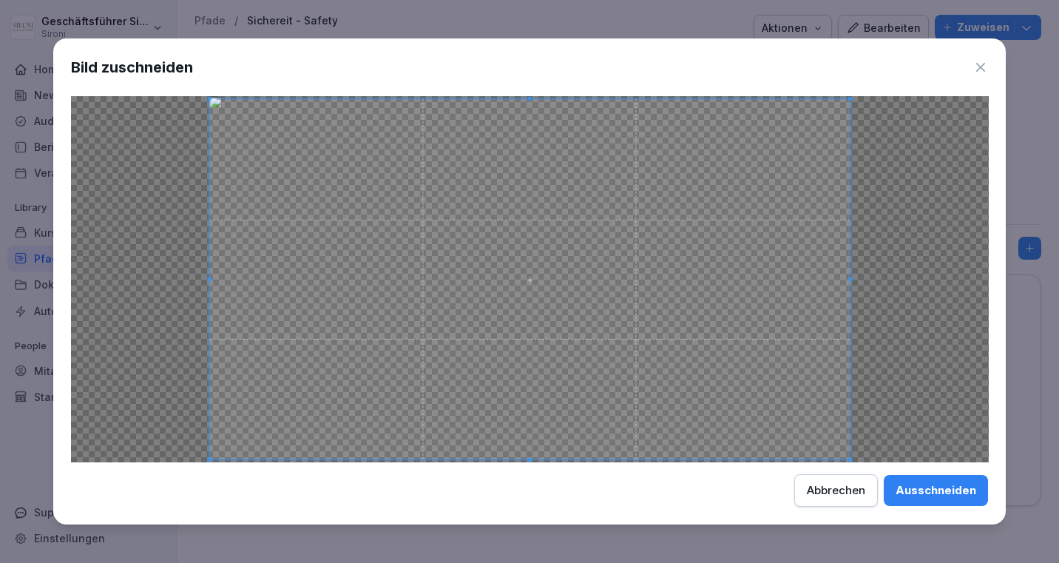
click at [944, 491] on div "Ausschneiden" at bounding box center [936, 490] width 81 height 16
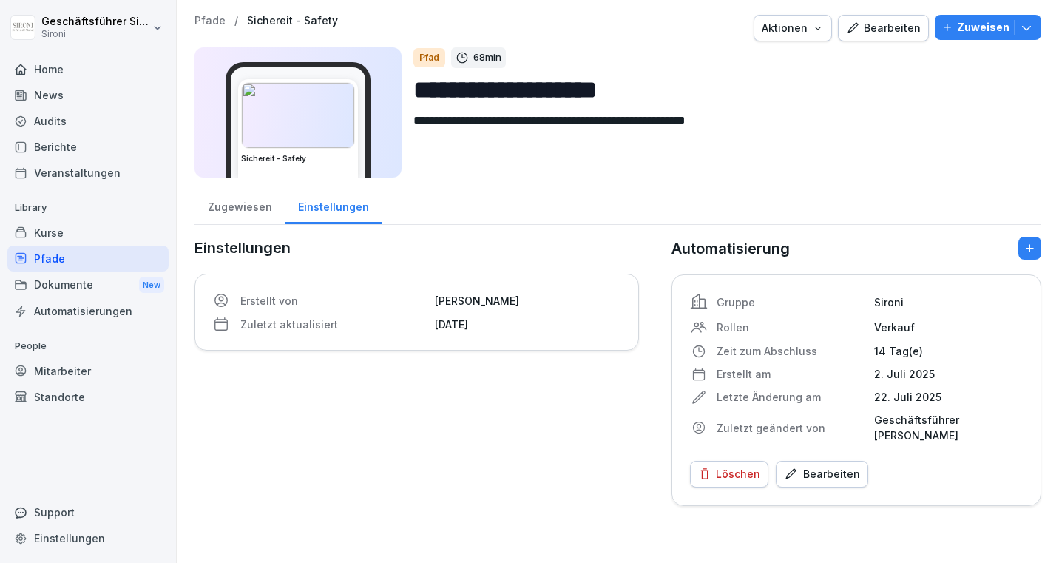
click at [493, 92] on input "**********" at bounding box center [721, 90] width 616 height 38
type input "**********"
click at [893, 23] on div "Bearbeiten" at bounding box center [883, 28] width 75 height 16
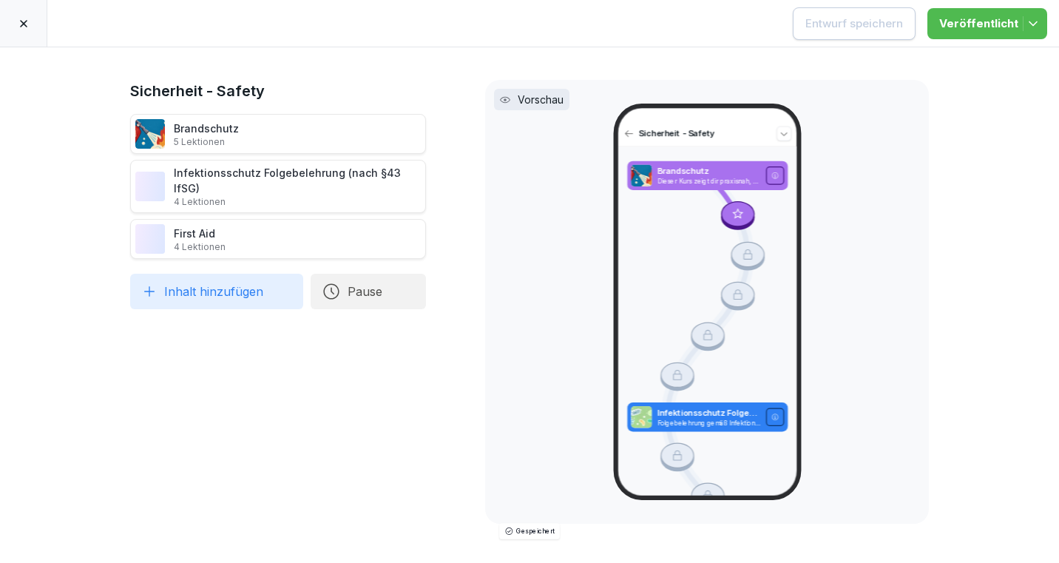
click at [20, 23] on icon at bounding box center [24, 24] width 12 height 12
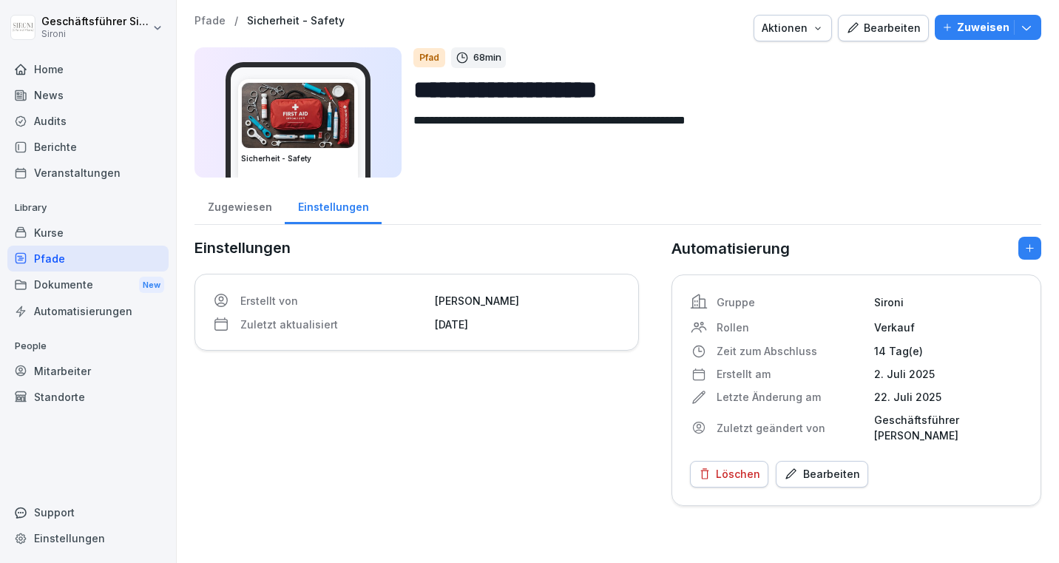
click at [501, 84] on input "**********" at bounding box center [721, 90] width 616 height 38
click at [491, 88] on input "**********" at bounding box center [721, 90] width 616 height 38
type input "**********"
click at [40, 72] on div "Home" at bounding box center [87, 69] width 161 height 26
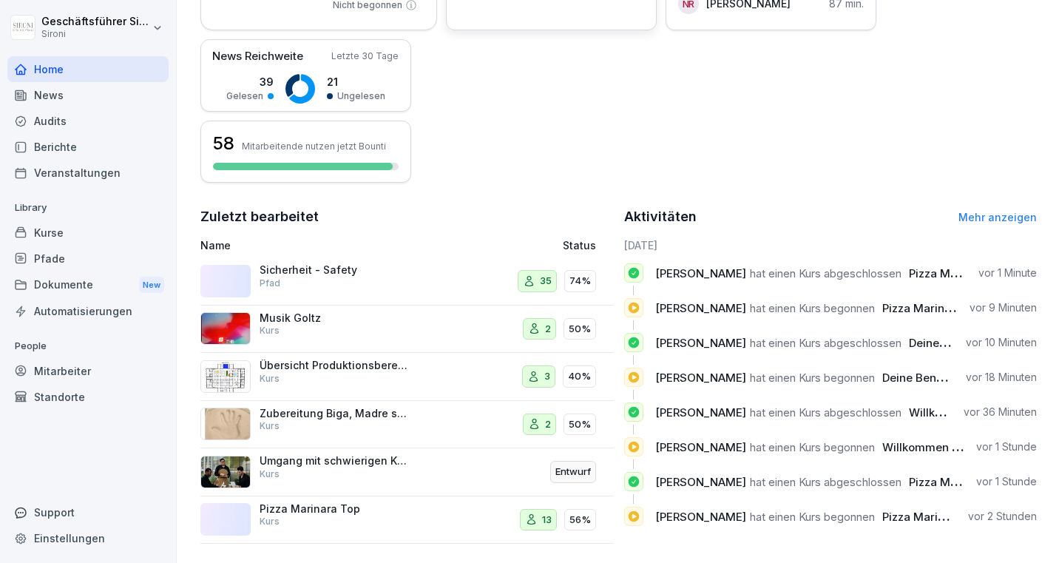
scroll to position [336, 0]
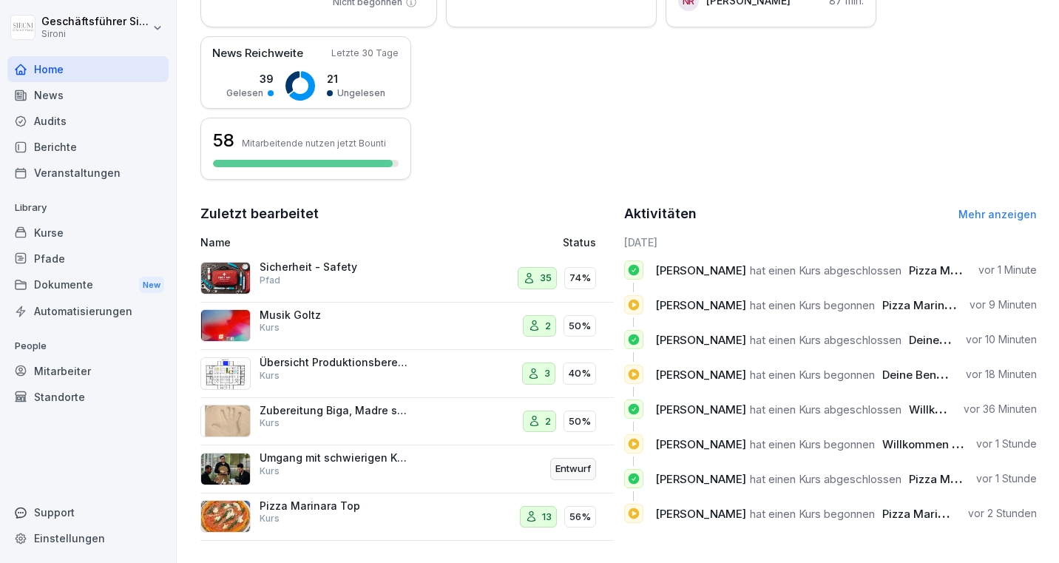
click at [373, 294] on div "Sicherheit - Safety Pfad" at bounding box center [325, 277] width 251 height 35
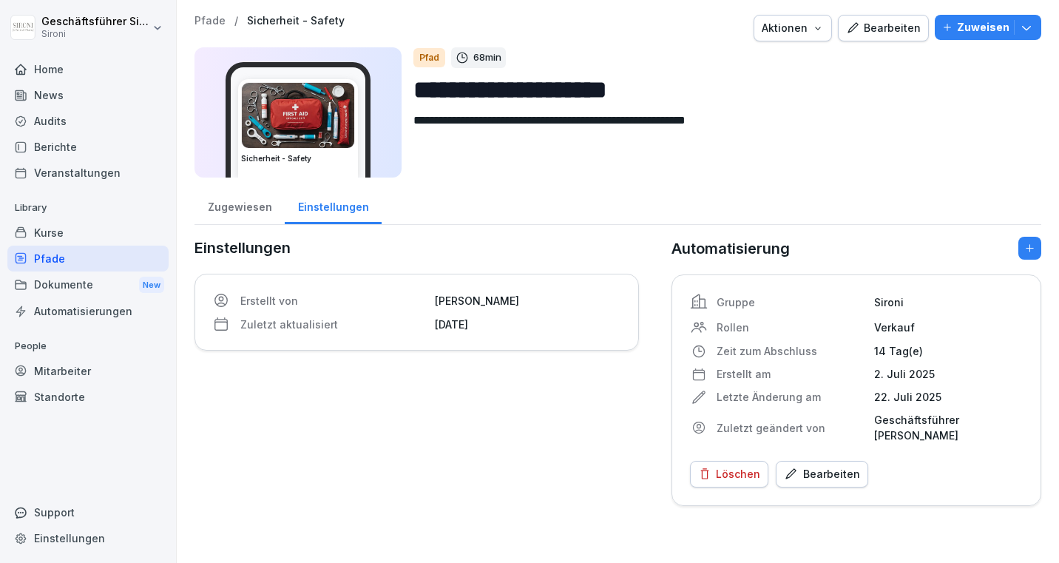
click at [1035, 21] on button "Zuweisen" at bounding box center [988, 27] width 106 height 25
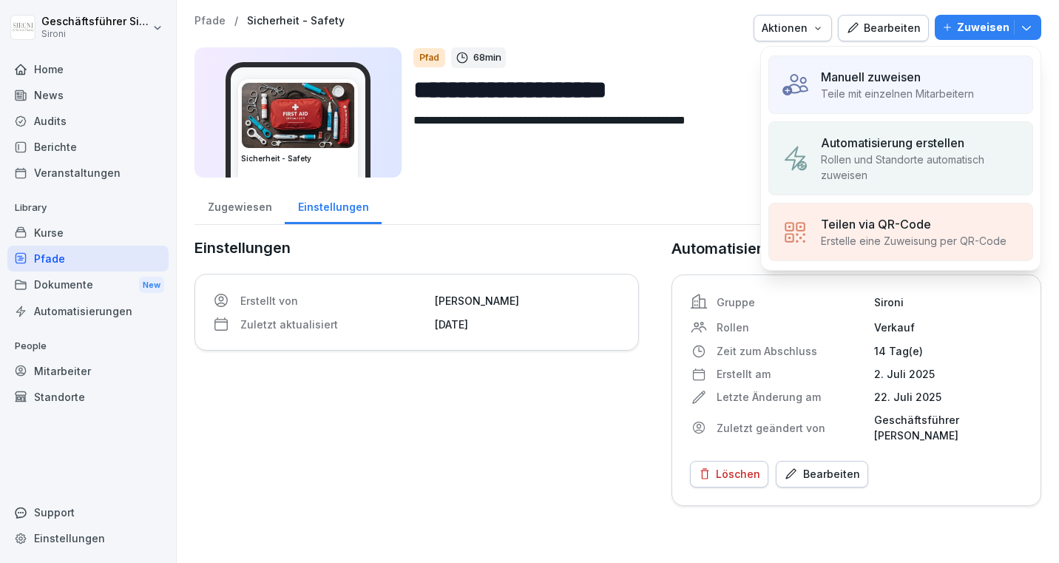
click at [952, 127] on div "Automatisierung erstellen Rollen und Standorte automatisch zuweisen" at bounding box center [900, 158] width 265 height 74
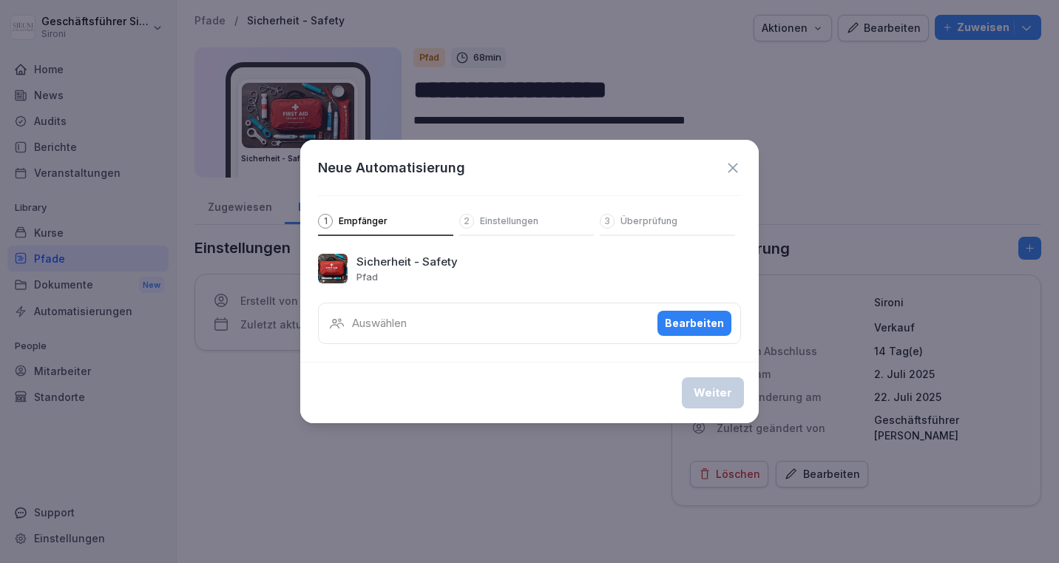
click at [707, 322] on div "Bearbeiten" at bounding box center [694, 323] width 59 height 16
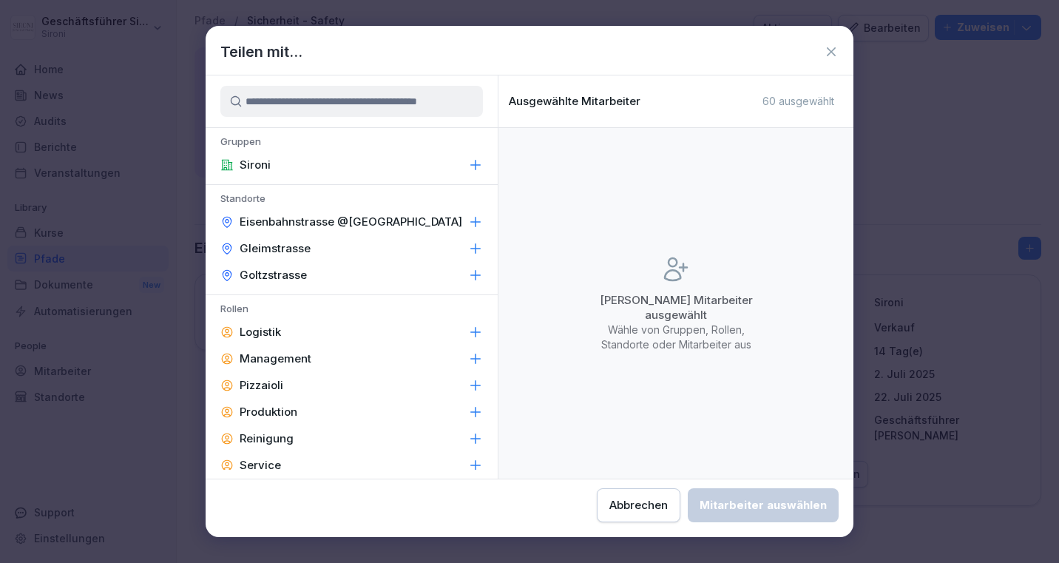
scroll to position [41, 0]
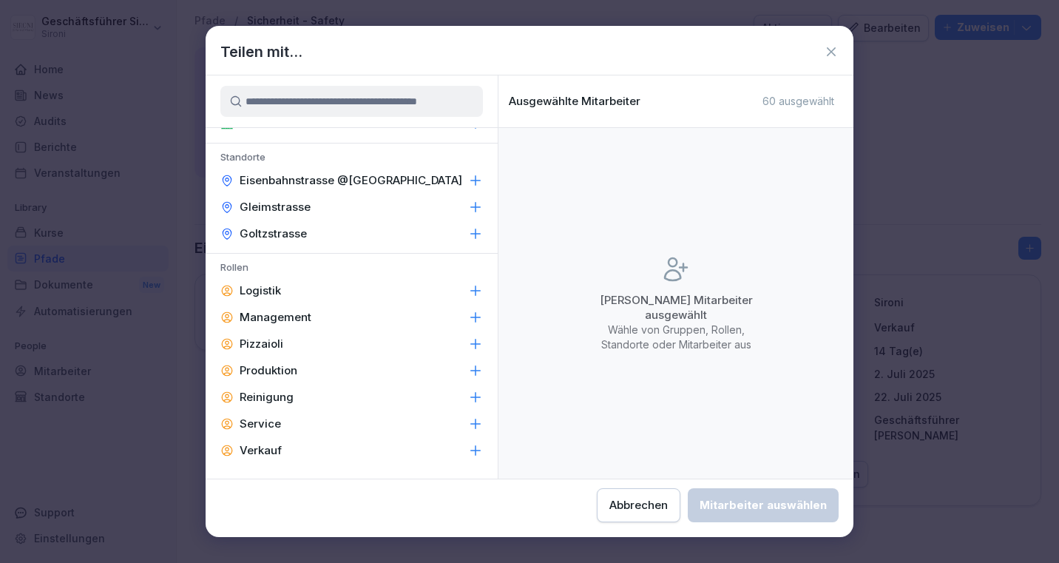
click at [476, 288] on icon at bounding box center [476, 291] width 10 height 10
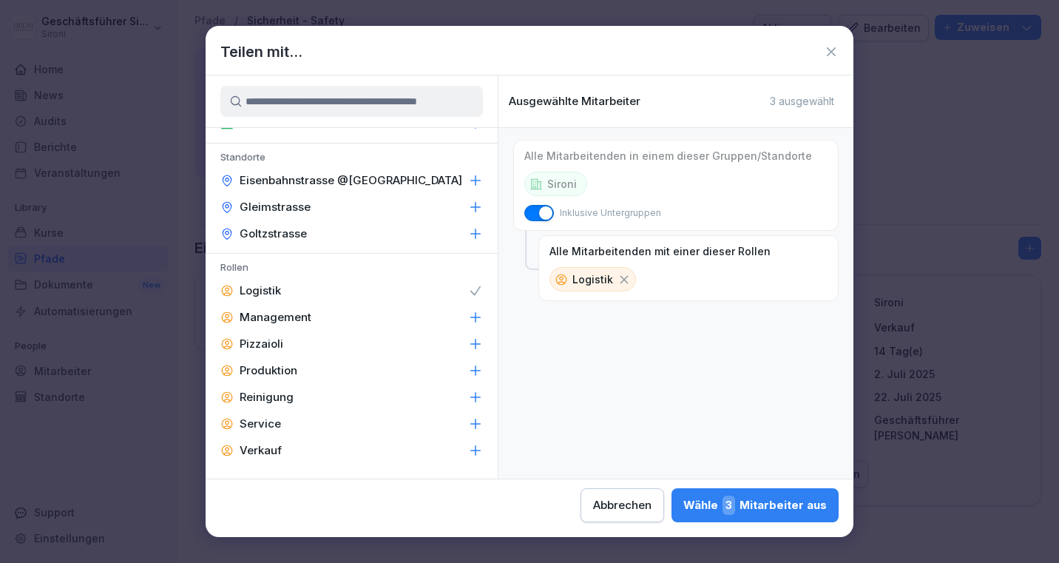
click at [473, 342] on icon at bounding box center [475, 344] width 15 height 15
click at [475, 367] on icon at bounding box center [475, 370] width 15 height 15
click at [476, 390] on icon at bounding box center [475, 397] width 15 height 15
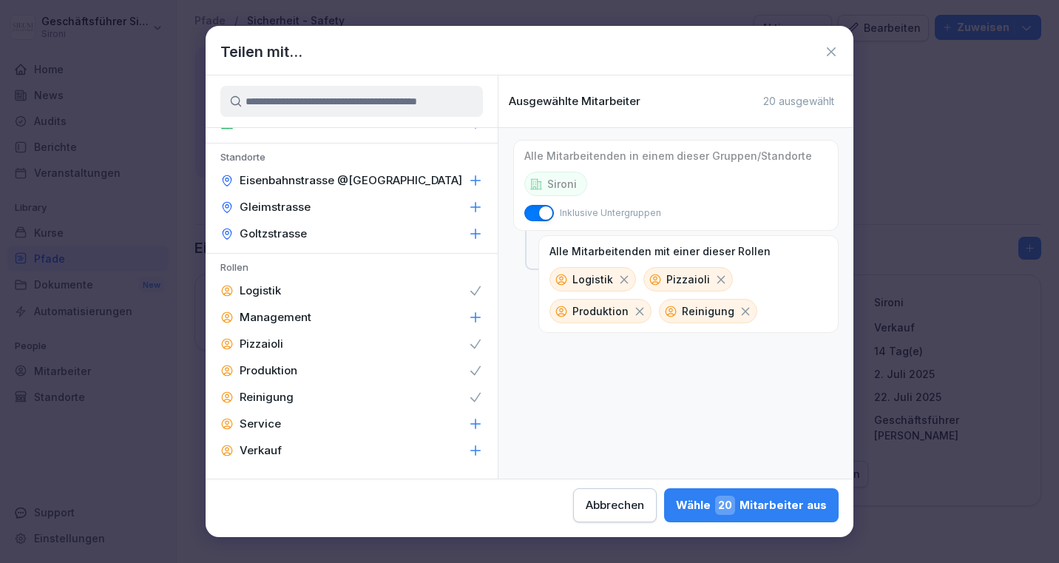
click at [473, 415] on div "Service" at bounding box center [352, 423] width 292 height 27
click at [794, 511] on div "Wähle 28 Mitarbeiter aus" at bounding box center [751, 505] width 151 height 19
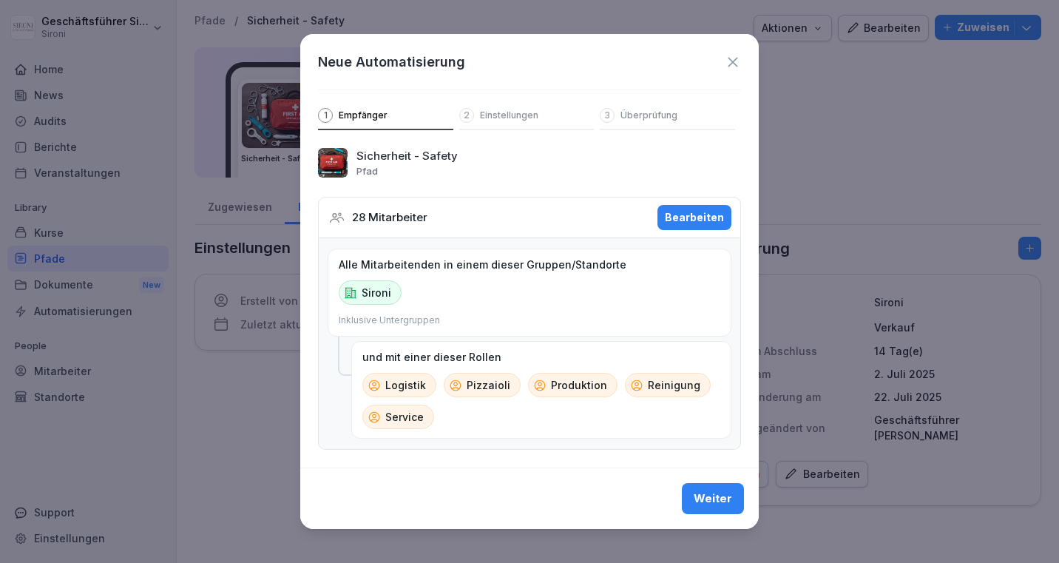
click at [711, 500] on div "Weiter" at bounding box center [713, 498] width 38 height 16
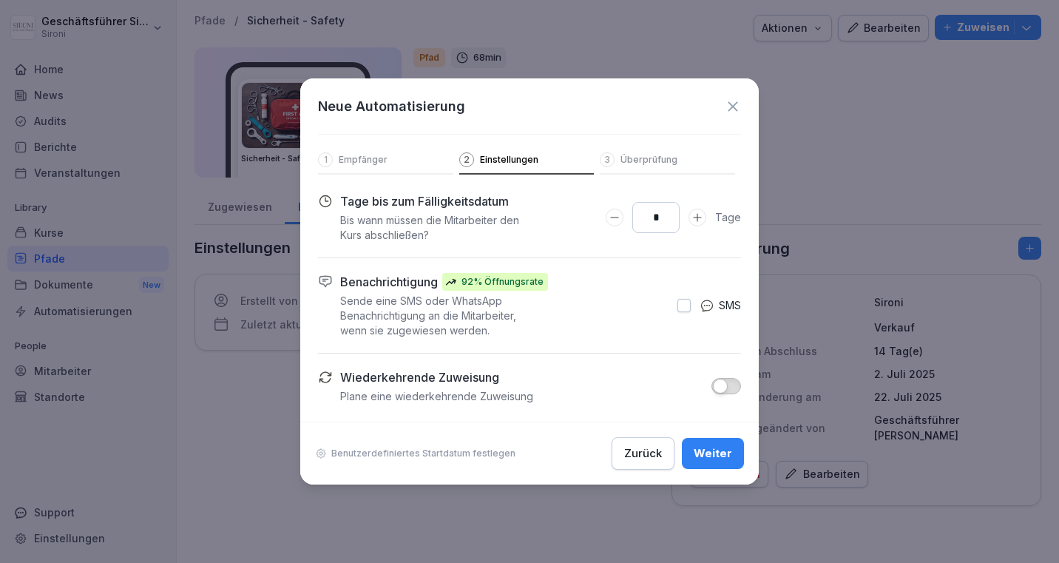
click at [436, 456] on p "Benutzerdefiniertes Startdatum festlegen" at bounding box center [423, 453] width 184 height 12
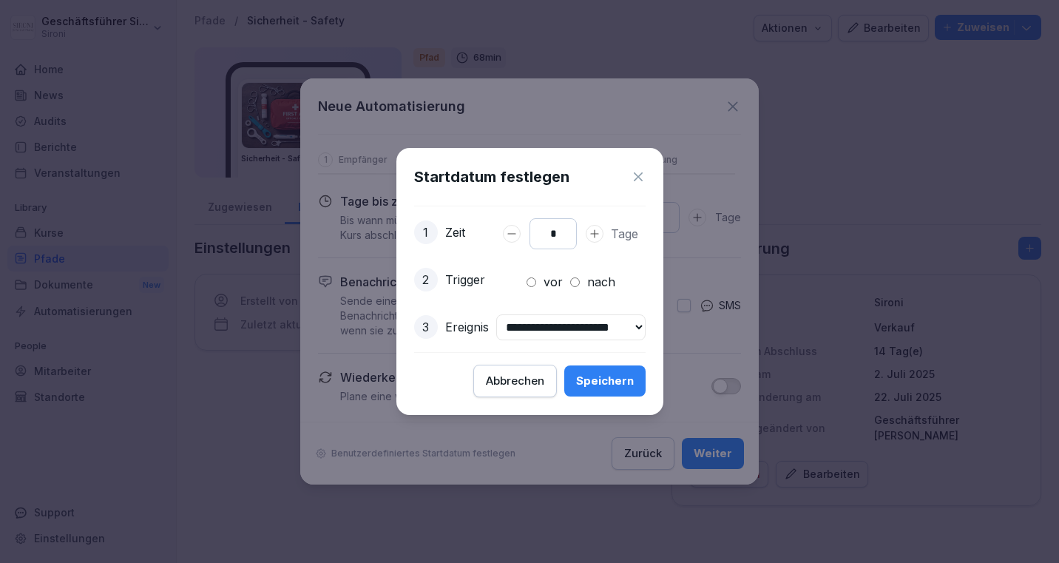
click at [646, 169] on icon at bounding box center [638, 176] width 15 height 15
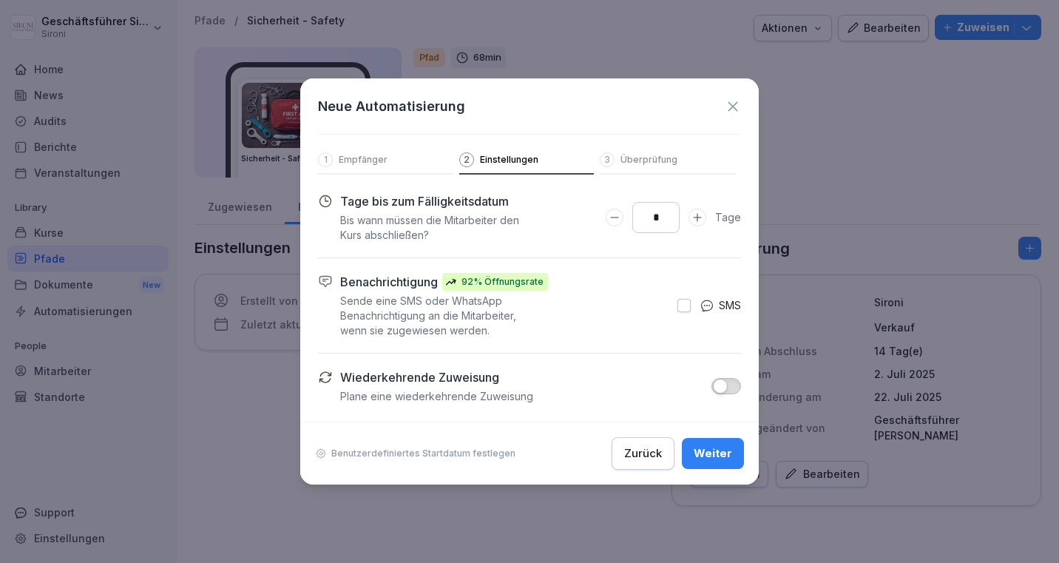
click at [720, 385] on span "button" at bounding box center [720, 386] width 15 height 15
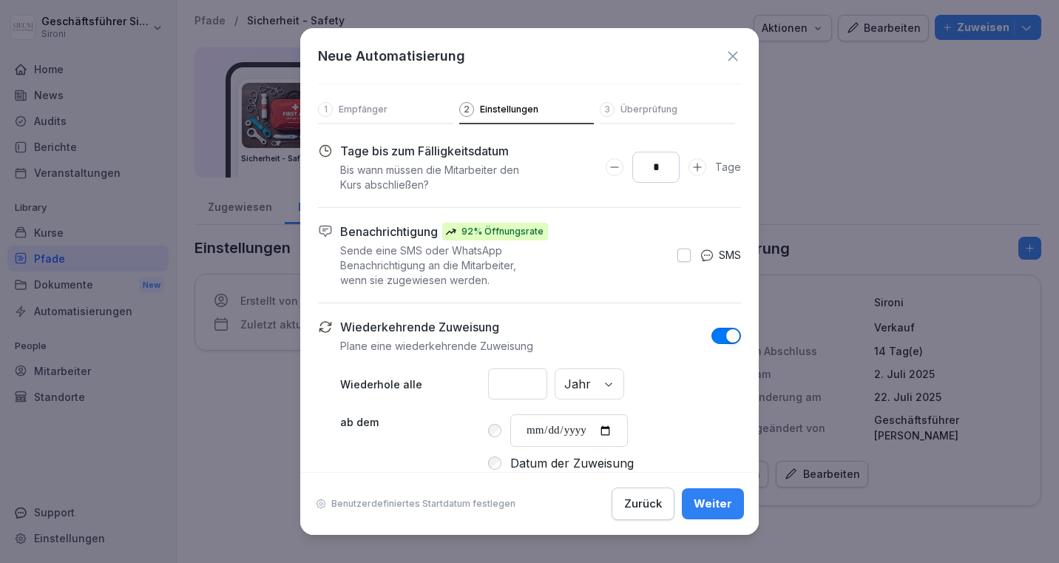
scroll to position [55, 0]
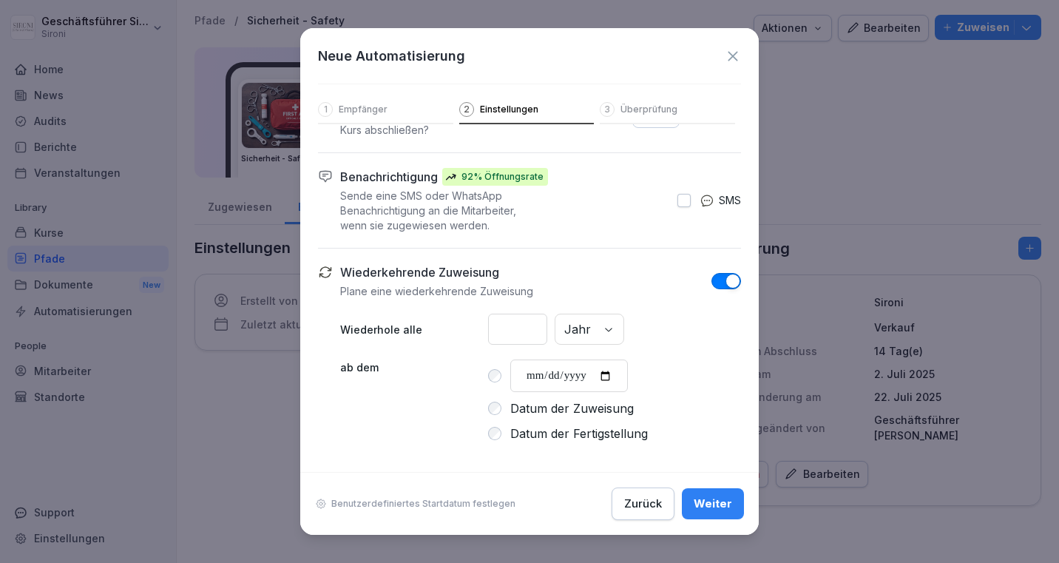
click at [728, 50] on icon at bounding box center [733, 56] width 16 height 16
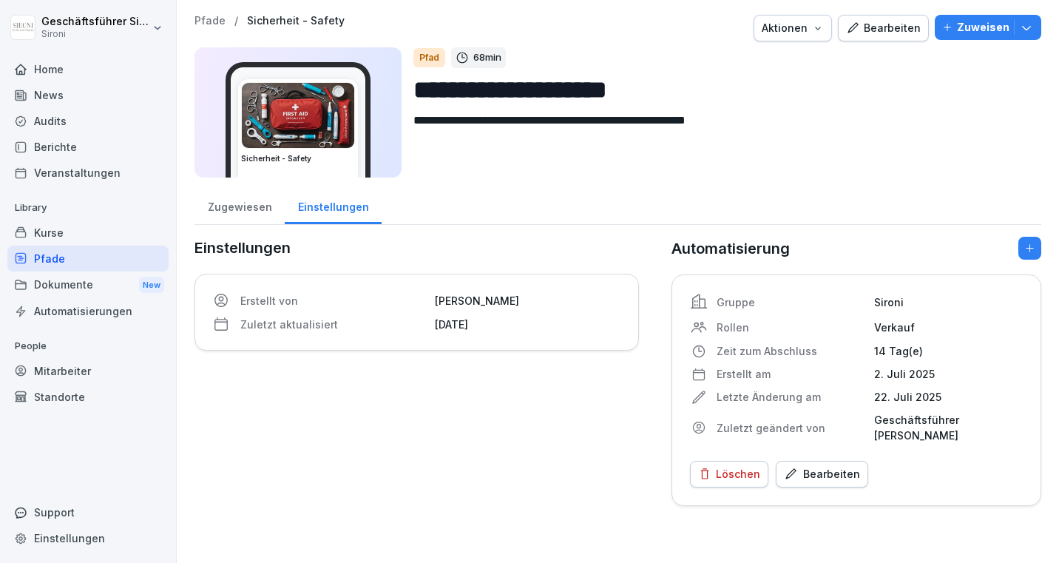
click at [710, 89] on input "**********" at bounding box center [721, 90] width 616 height 38
click at [420, 88] on input "**********" at bounding box center [721, 90] width 616 height 38
type input "**********"
click at [902, 26] on div "Bearbeiten" at bounding box center [883, 28] width 75 height 16
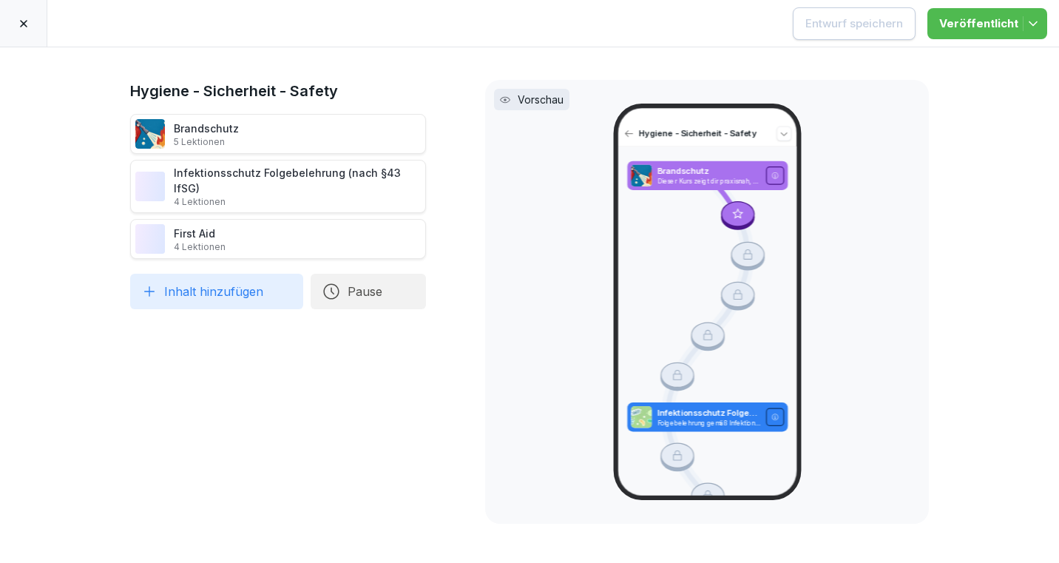
click at [31, 31] on div at bounding box center [23, 23] width 47 height 47
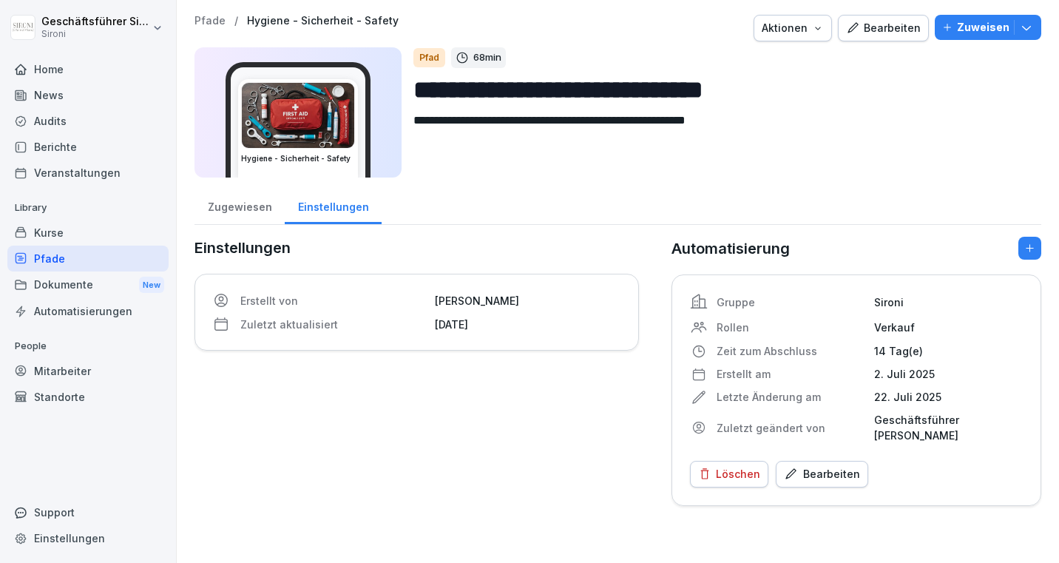
click at [213, 16] on p "Pfade" at bounding box center [210, 21] width 31 height 13
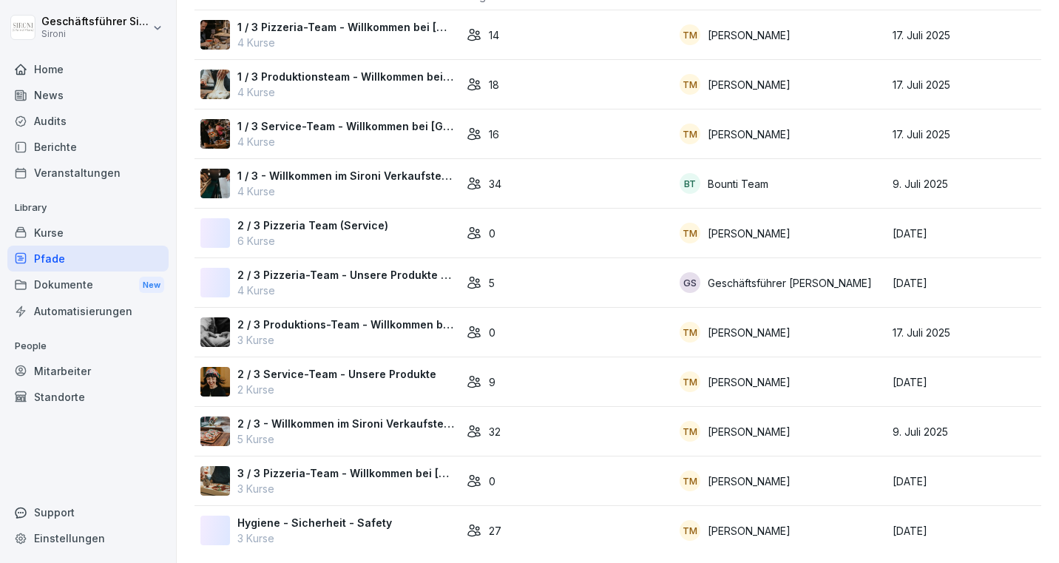
scroll to position [121, 0]
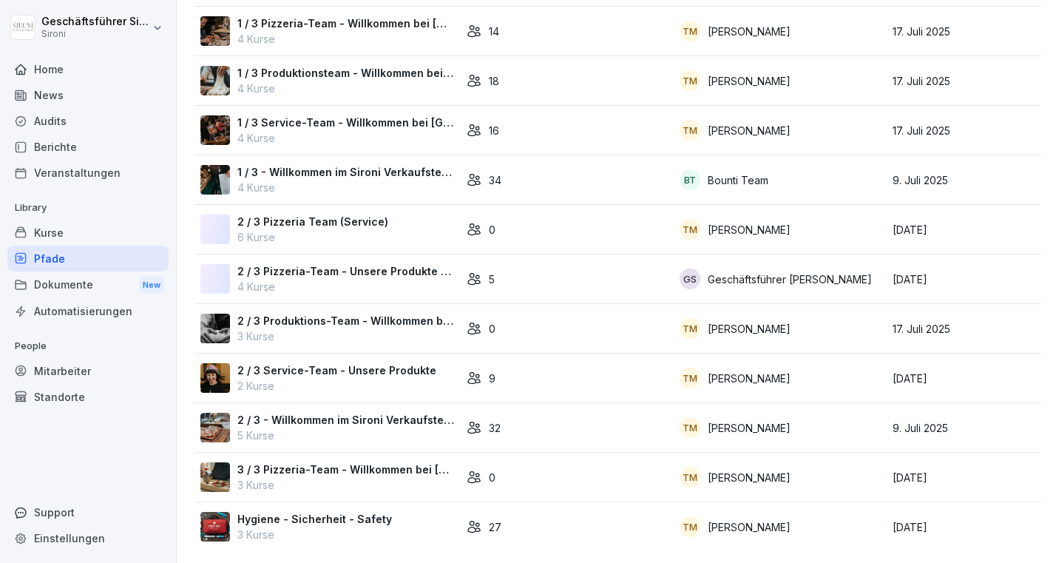
click at [382, 468] on p "3 / 3 Pizzeria-Team - Willkommen bei [GEOGRAPHIC_DATA]" at bounding box center [345, 469] width 217 height 16
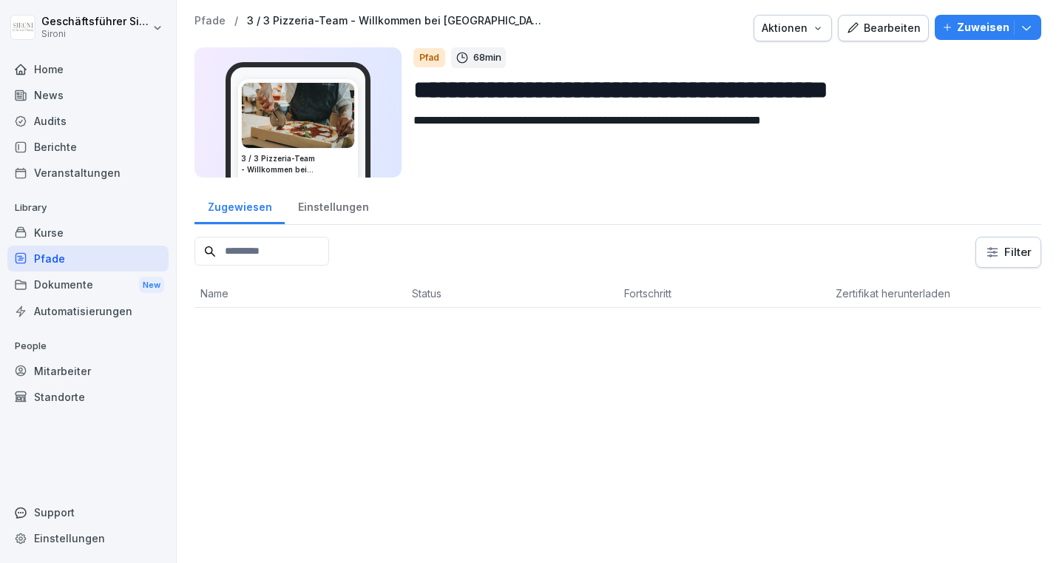
click at [896, 21] on div "Bearbeiten" at bounding box center [883, 28] width 75 height 16
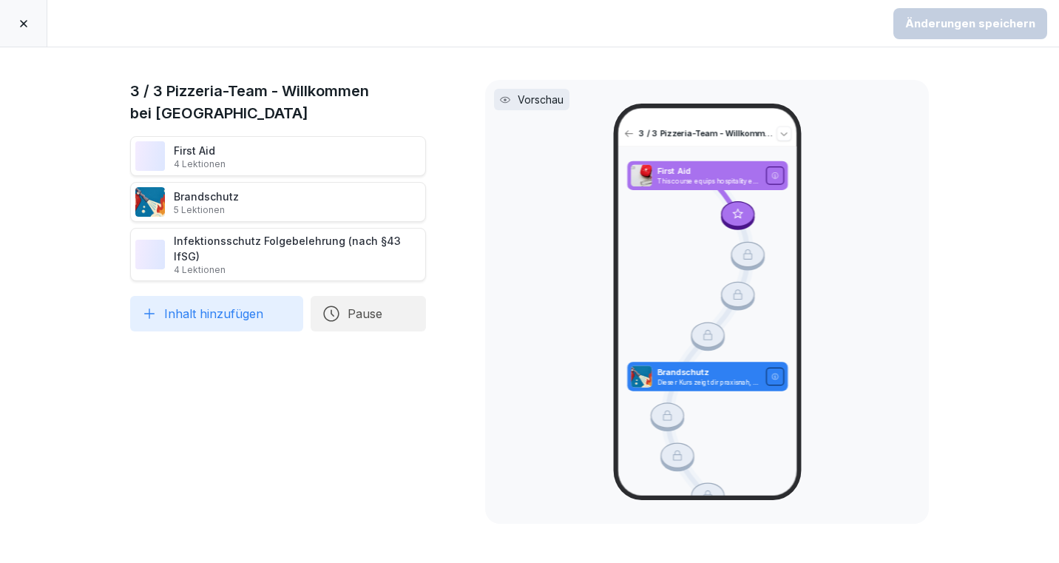
click at [23, 23] on icon at bounding box center [23, 23] width 7 height 7
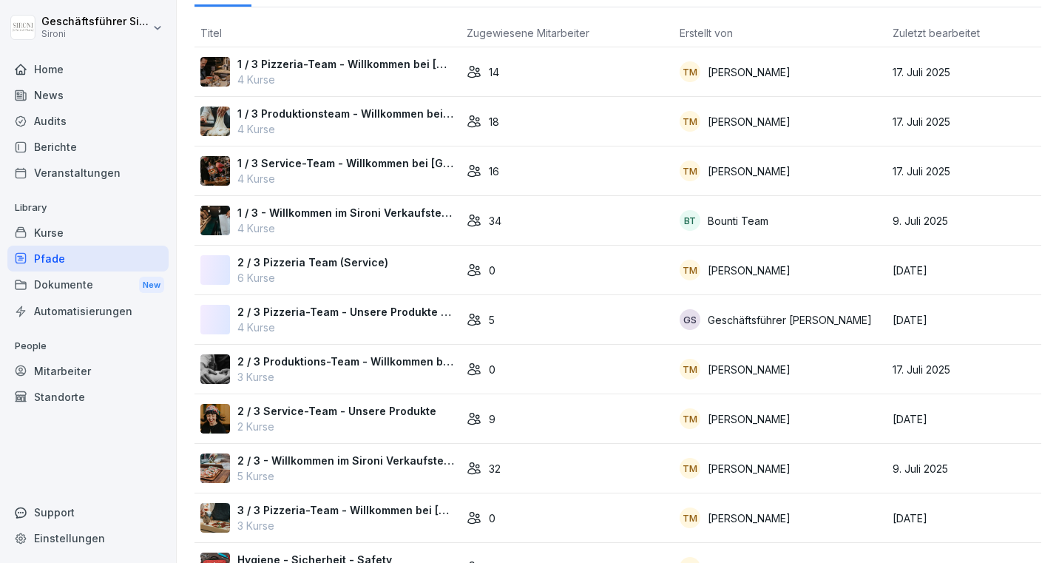
scroll to position [74, 0]
